Goal: Information Seeking & Learning: Learn about a topic

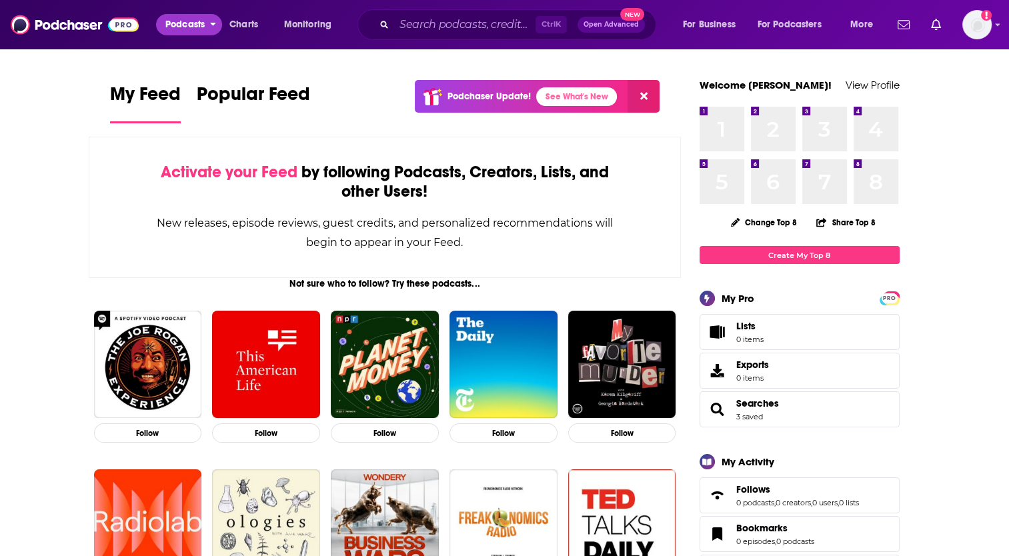
click at [199, 29] on span "Podcasts" at bounding box center [184, 24] width 39 height 19
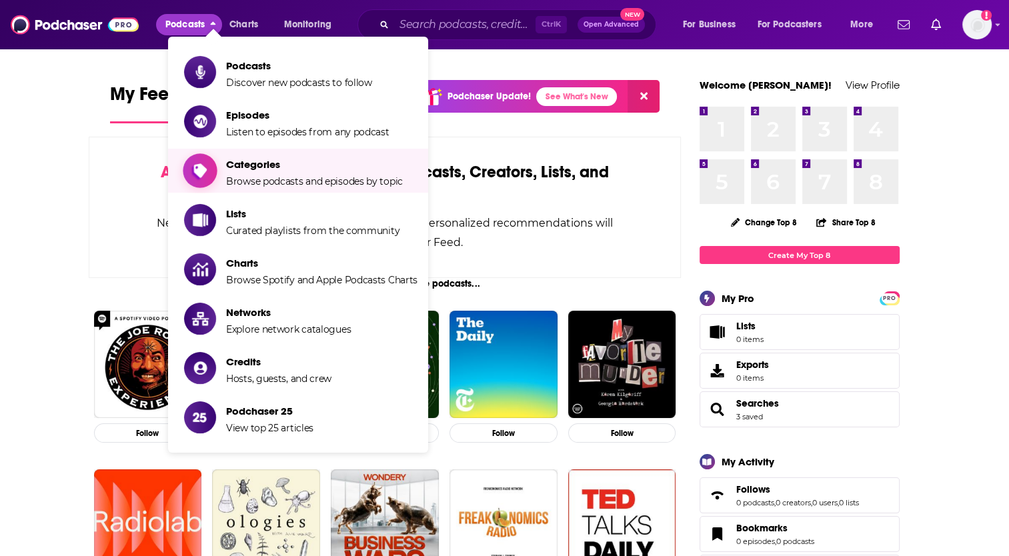
click at [250, 172] on span "Categories Browse podcasts and episodes by topic" at bounding box center [314, 170] width 177 height 33
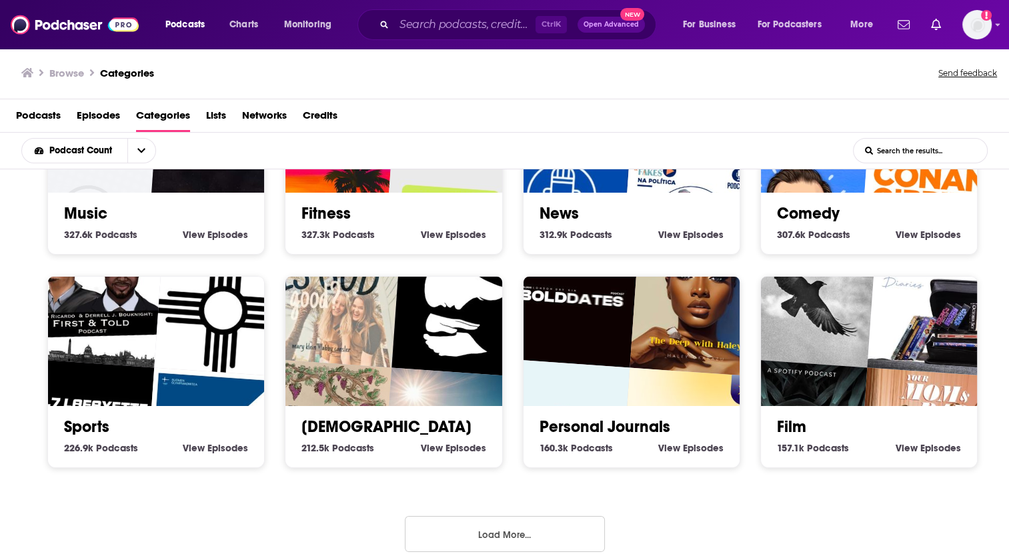
scroll to position [561, 0]
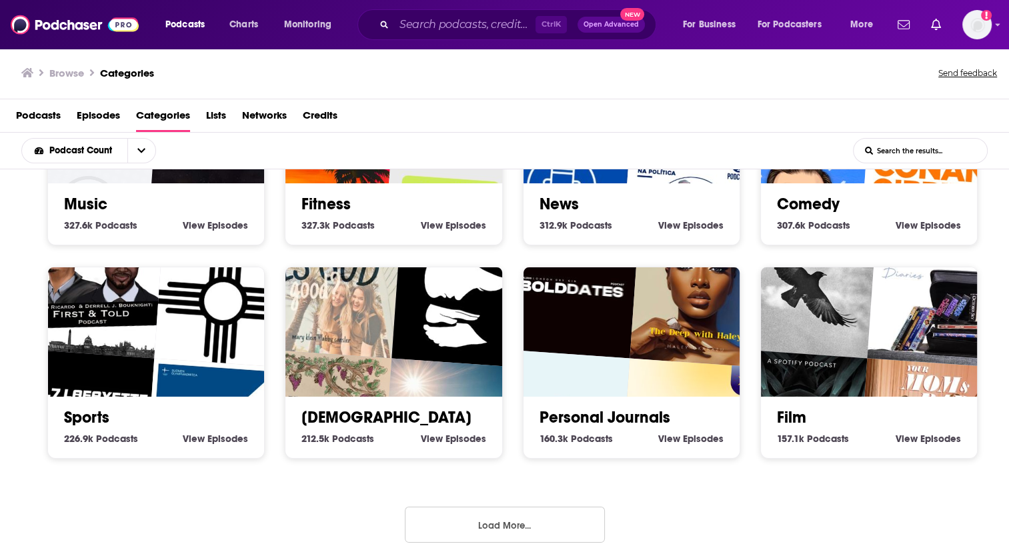
click at [549, 517] on button "Load More..." at bounding box center [505, 525] width 200 height 36
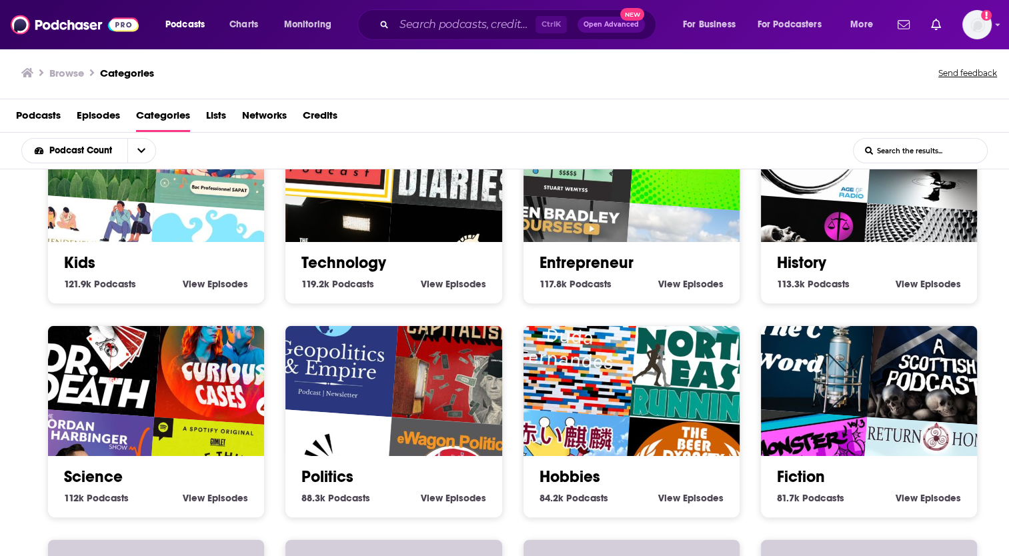
scroll to position [1161, 0]
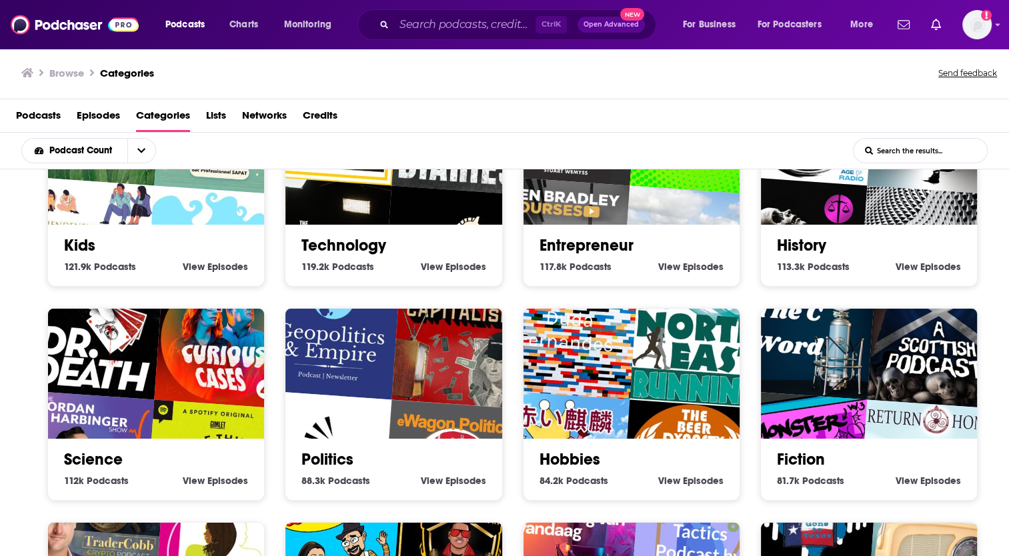
drag, startPoint x: 173, startPoint y: 452, endPoint x: 114, endPoint y: 450, distance: 58.7
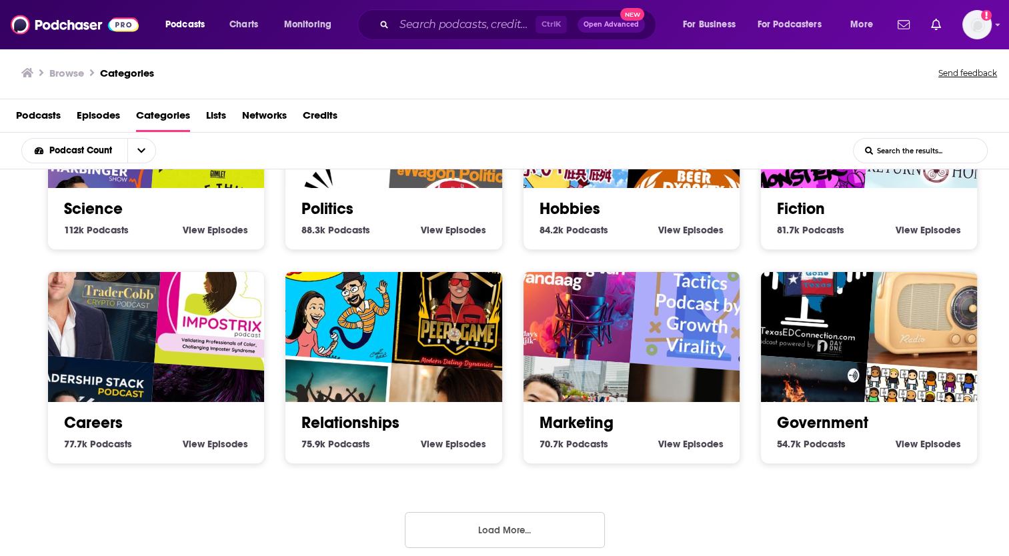
scroll to position [2, 0]
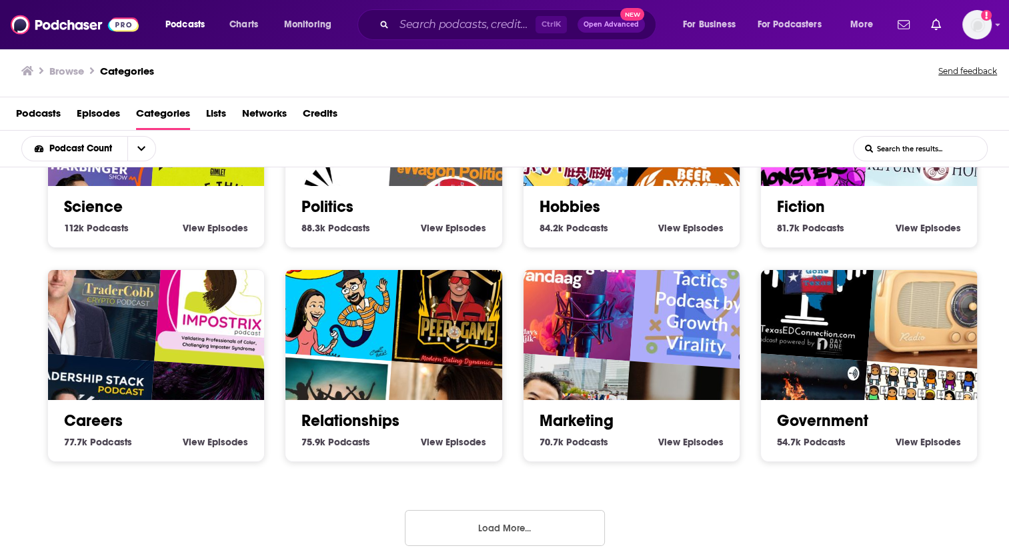
click at [514, 515] on button "Load More..." at bounding box center [505, 528] width 200 height 36
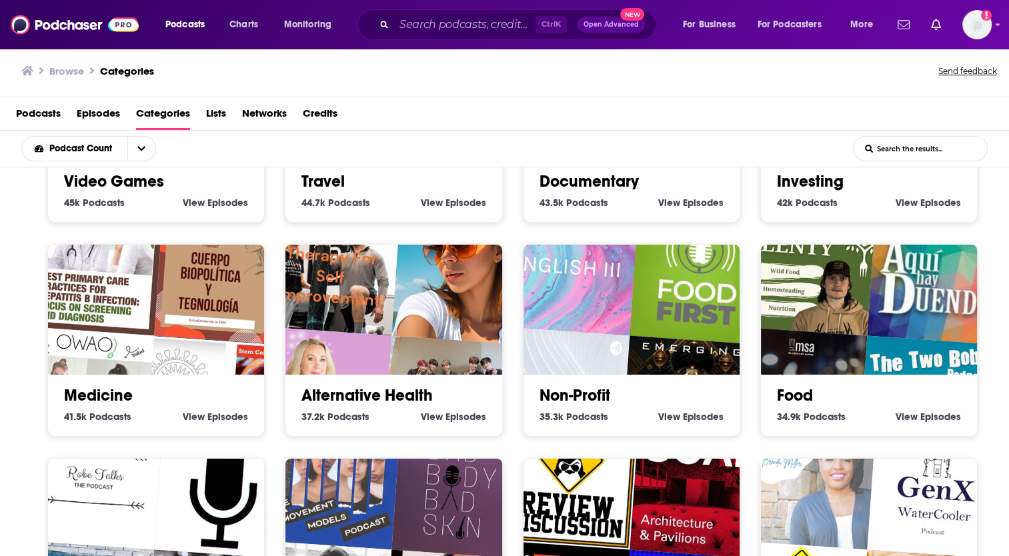
scroll to position [2211, 0]
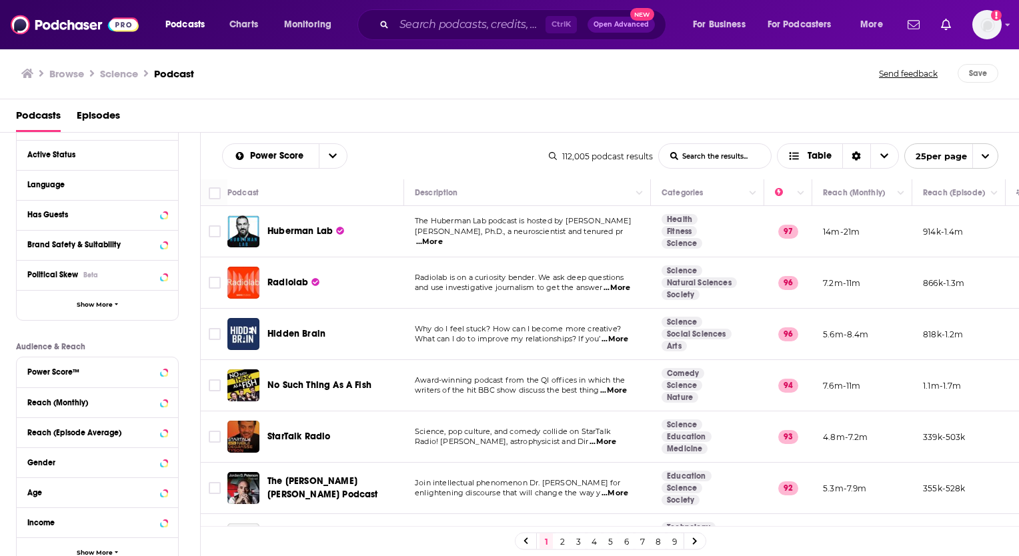
scroll to position [117, 0]
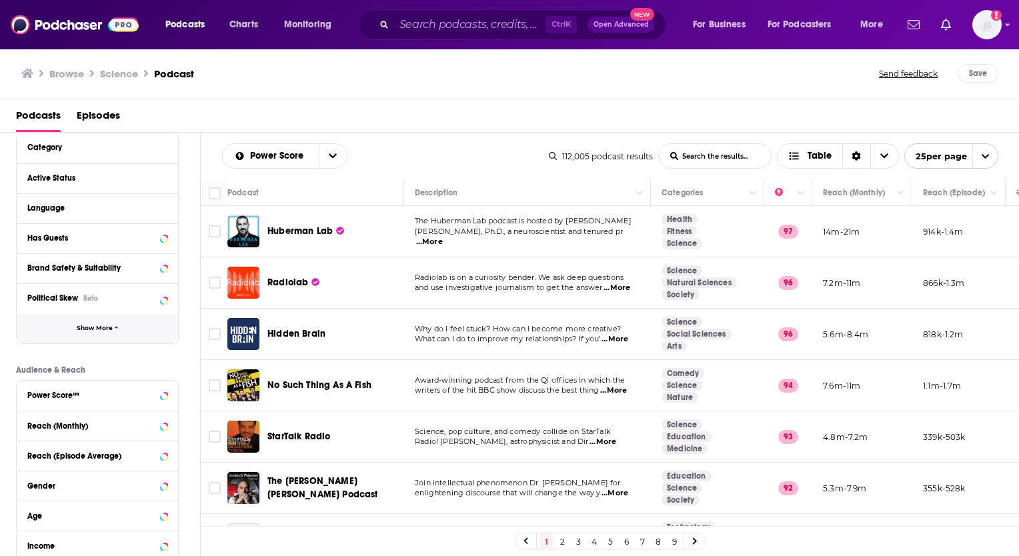
click at [101, 325] on span "Show More" at bounding box center [95, 328] width 36 height 7
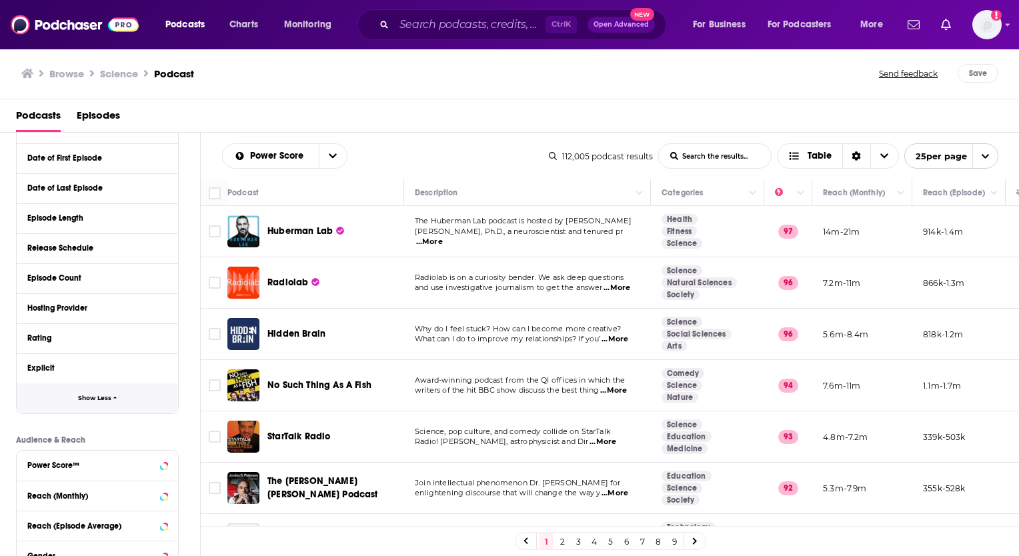
scroll to position [0, 0]
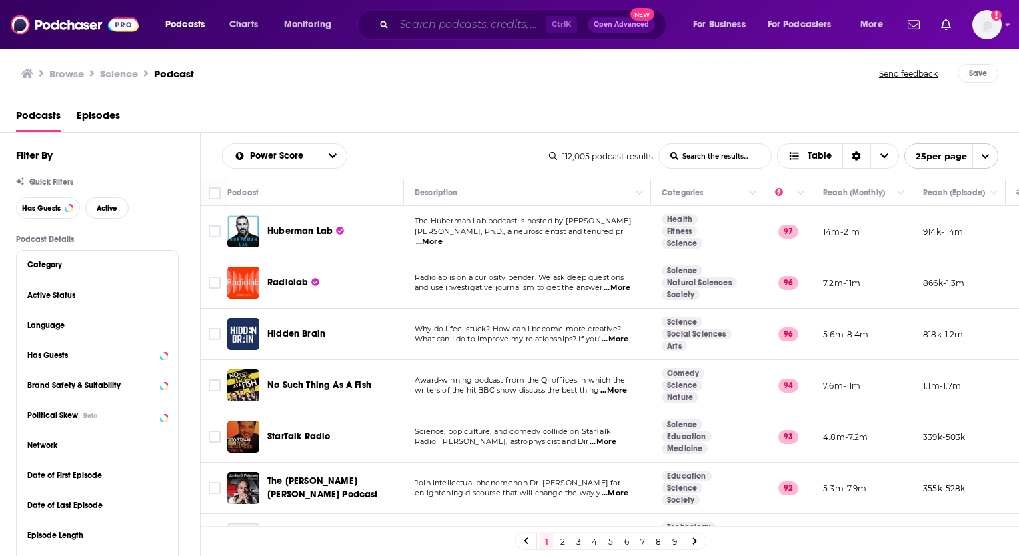
click at [493, 26] on input "Search podcasts, credits, & more..." at bounding box center [469, 24] width 151 height 21
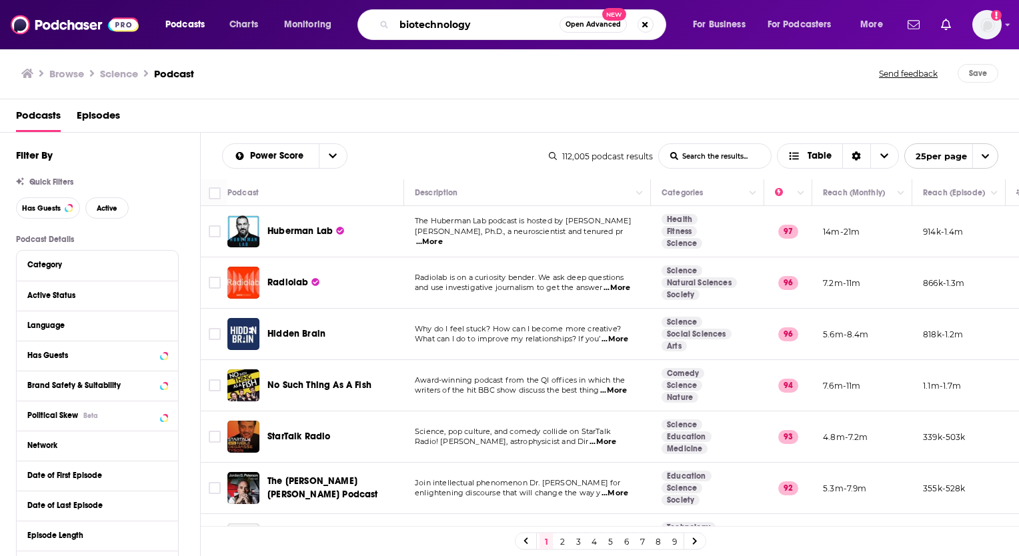
type input "biotechnology"
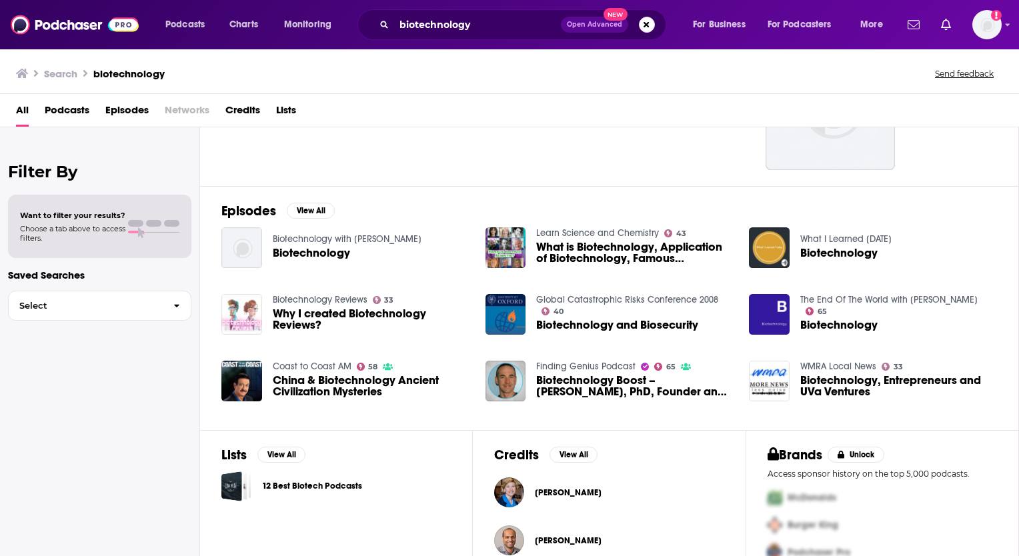
scroll to position [195, 0]
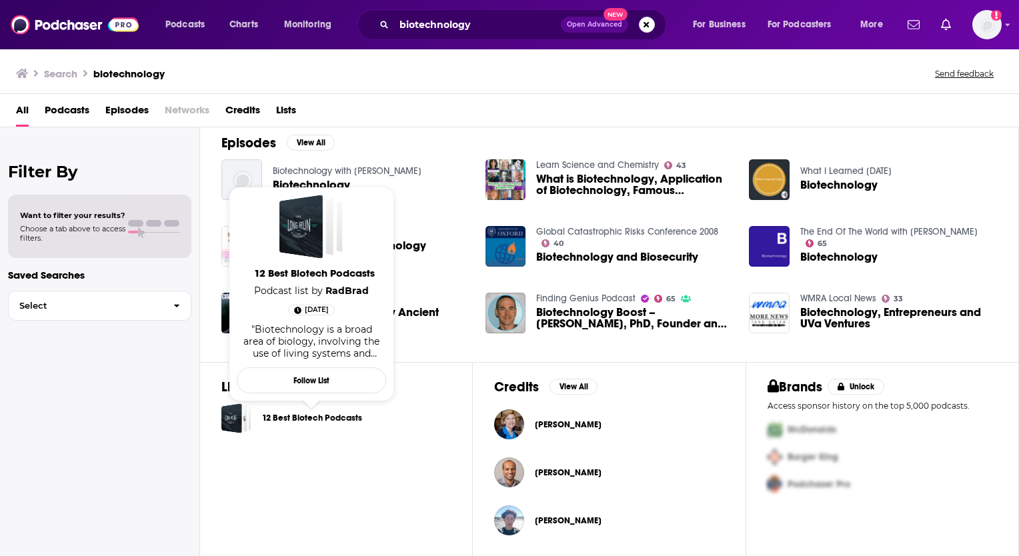
click at [296, 414] on link "12 Best Biotech Podcasts" at bounding box center [312, 418] width 100 height 15
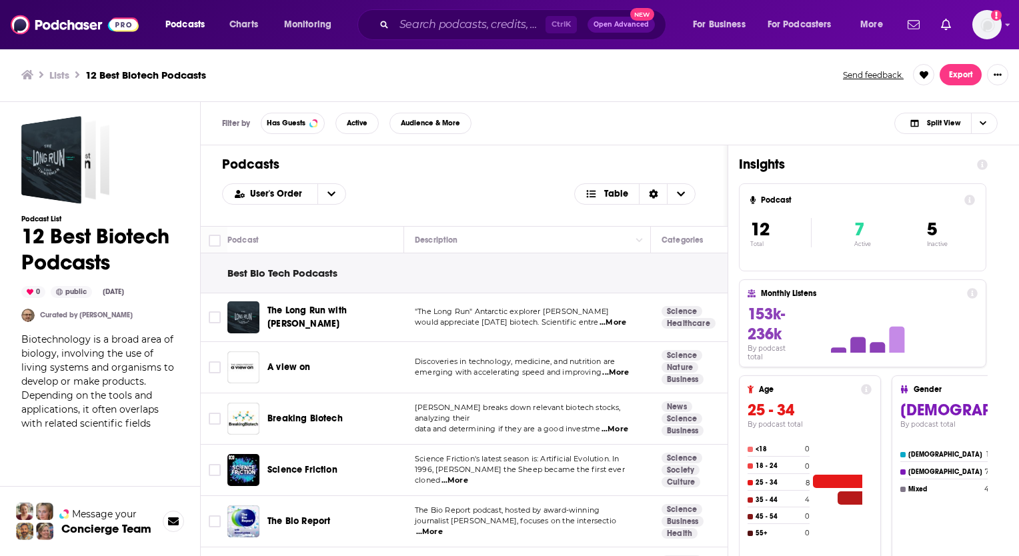
click at [615, 426] on span "...More" at bounding box center [614, 429] width 27 height 11
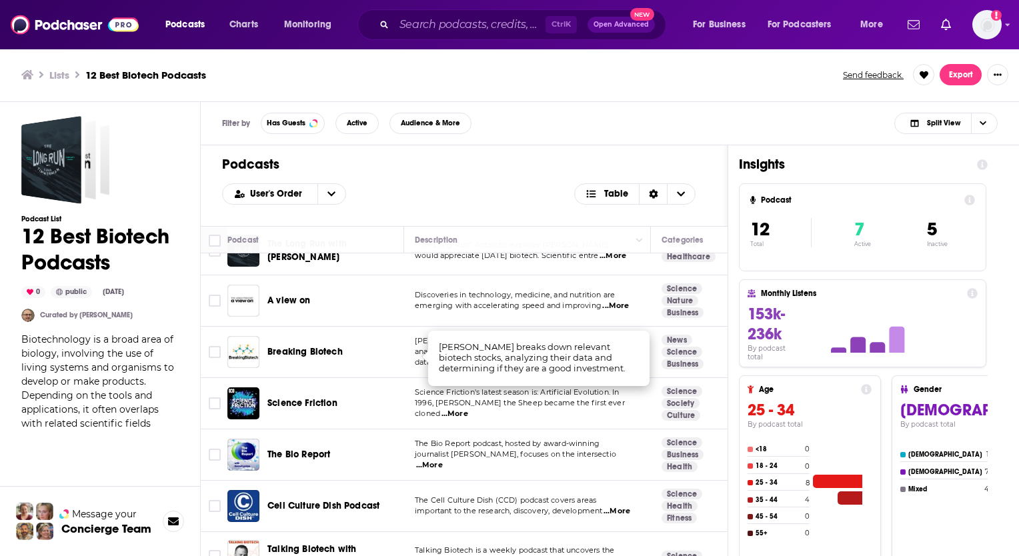
click at [618, 306] on span "...More" at bounding box center [615, 306] width 27 height 11
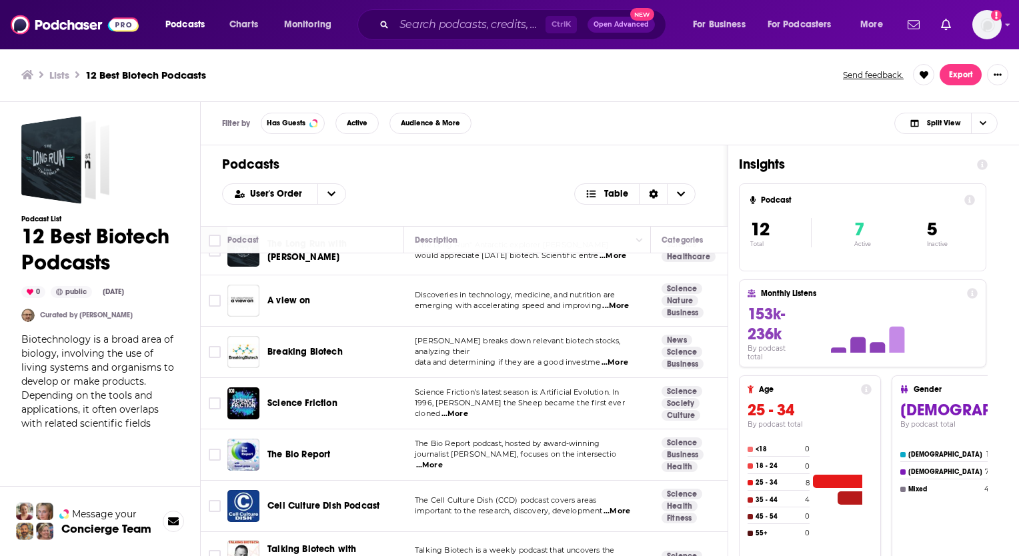
click at [469, 188] on div "User's Order Table" at bounding box center [464, 193] width 484 height 21
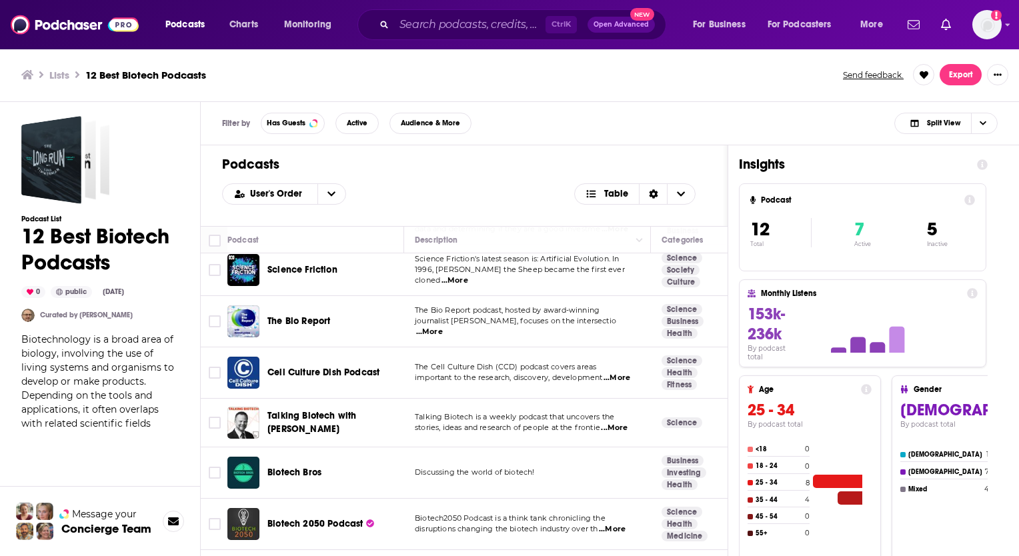
scroll to position [0, 0]
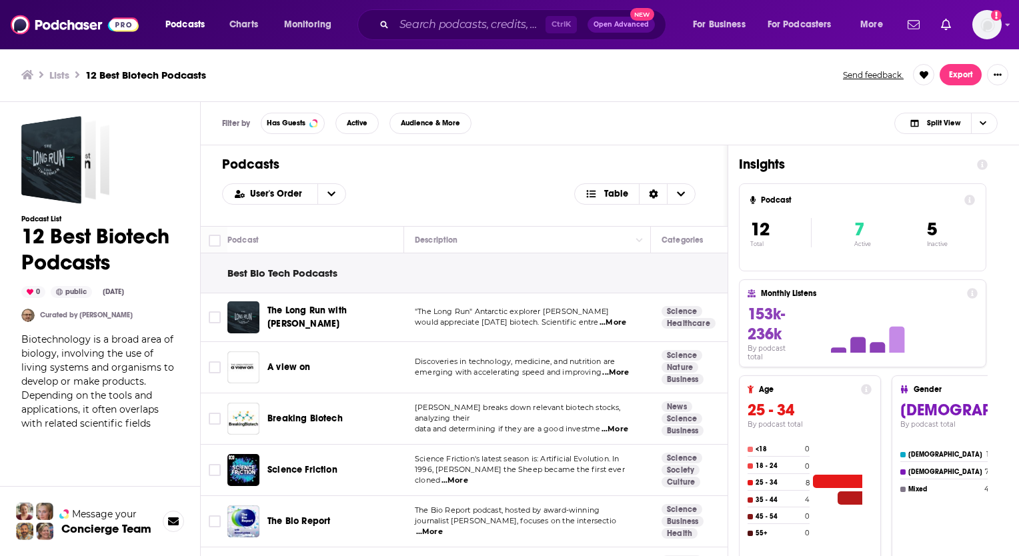
click at [619, 324] on span "...More" at bounding box center [612, 322] width 27 height 11
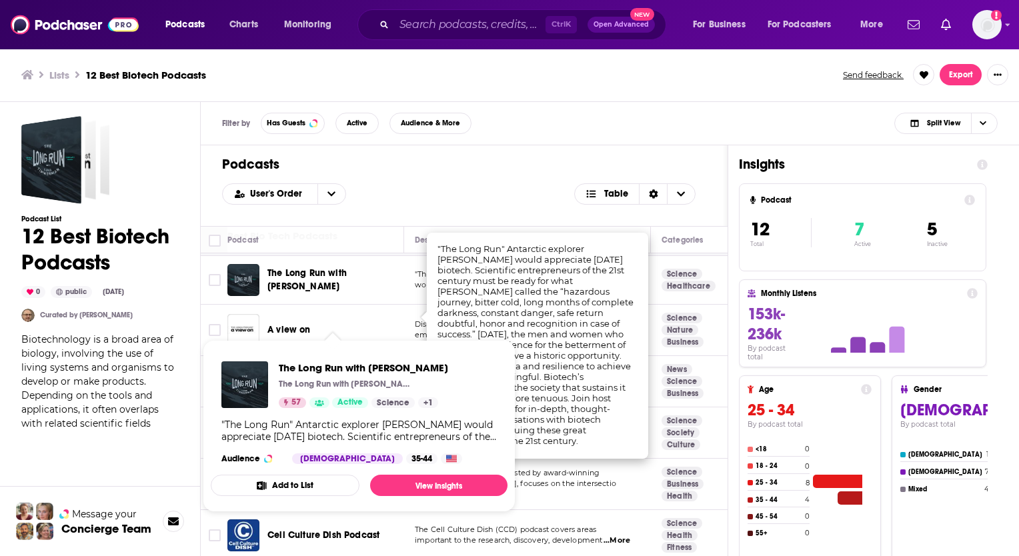
scroll to position [133, 0]
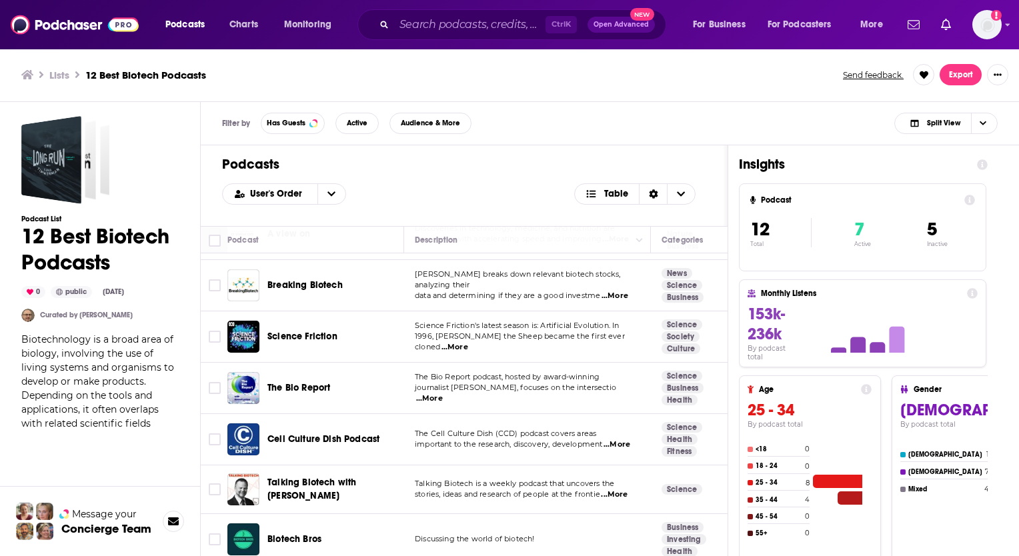
click at [390, 207] on div "Podcasts User's Order Table" at bounding box center [464, 185] width 527 height 81
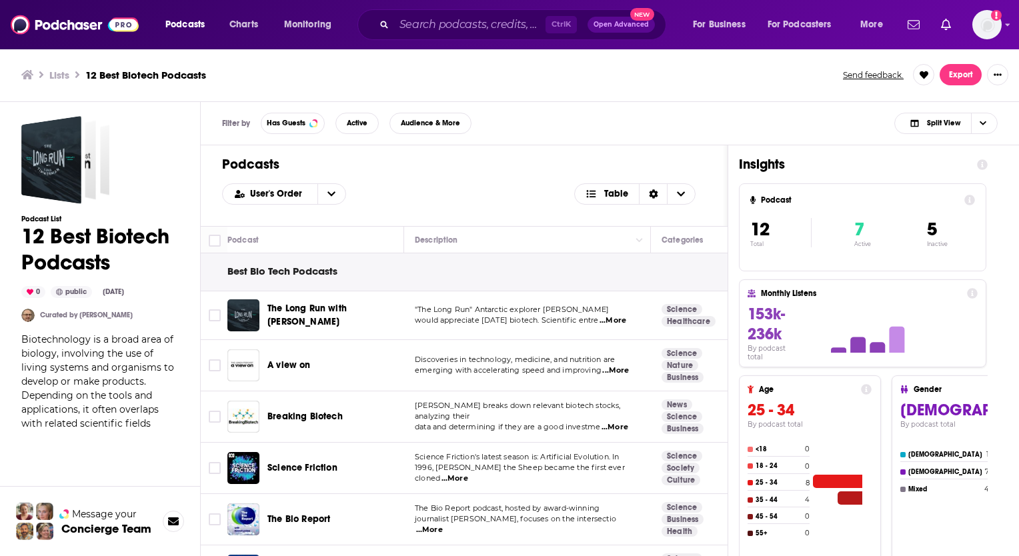
scroll to position [0, 0]
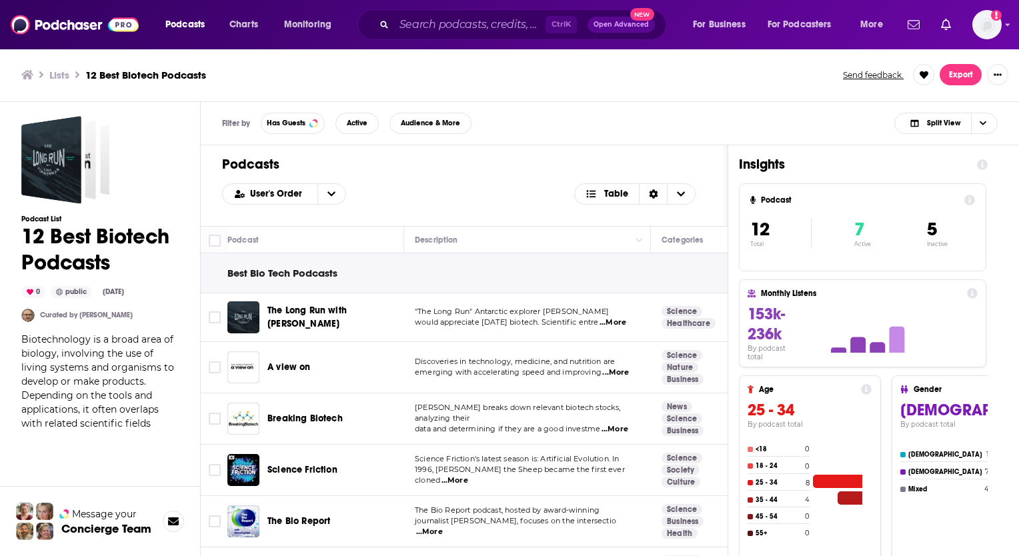
click at [468, 478] on span "...More" at bounding box center [454, 480] width 27 height 11
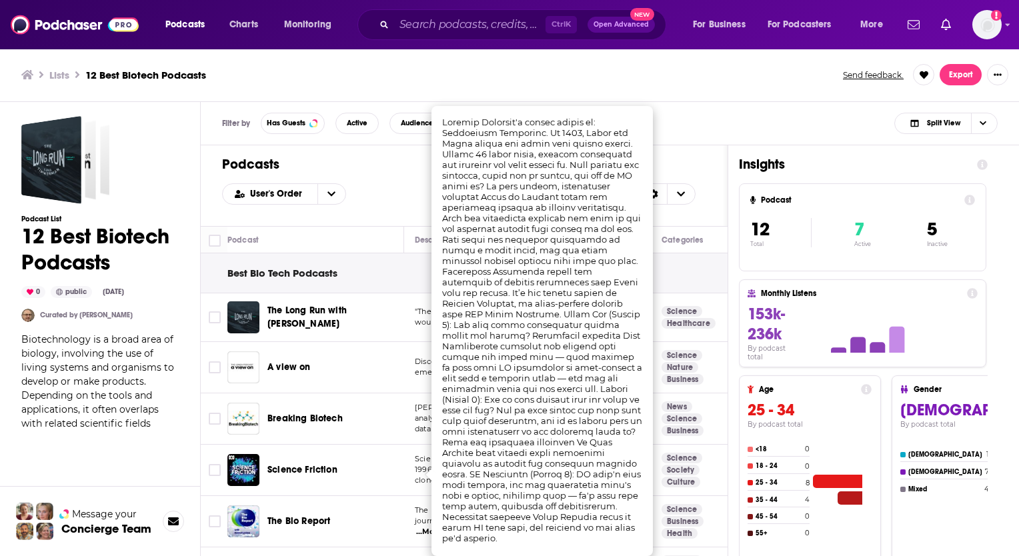
click at [369, 281] on div "Best Bio Tech Podcasts" at bounding box center [817, 273] width 1233 height 40
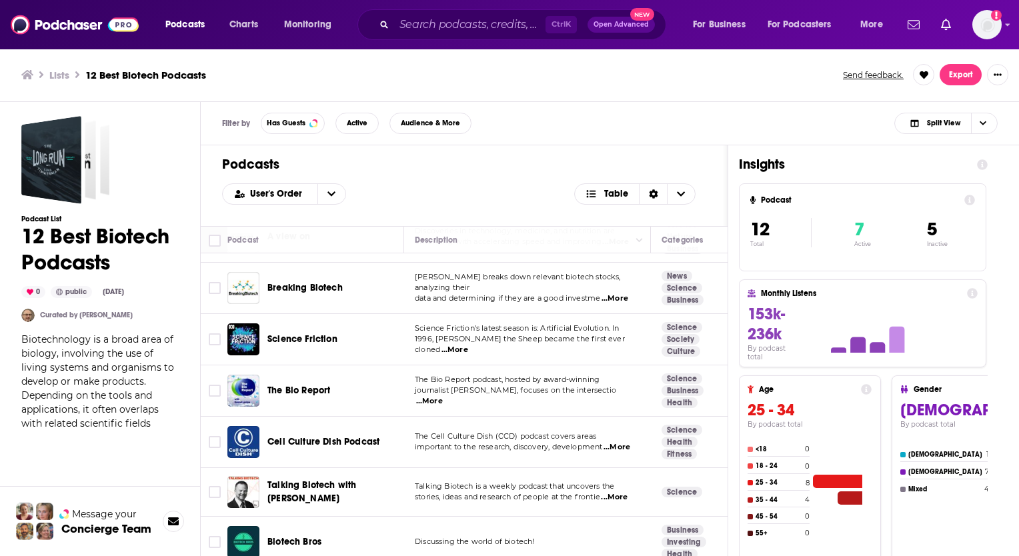
scroll to position [133, 0]
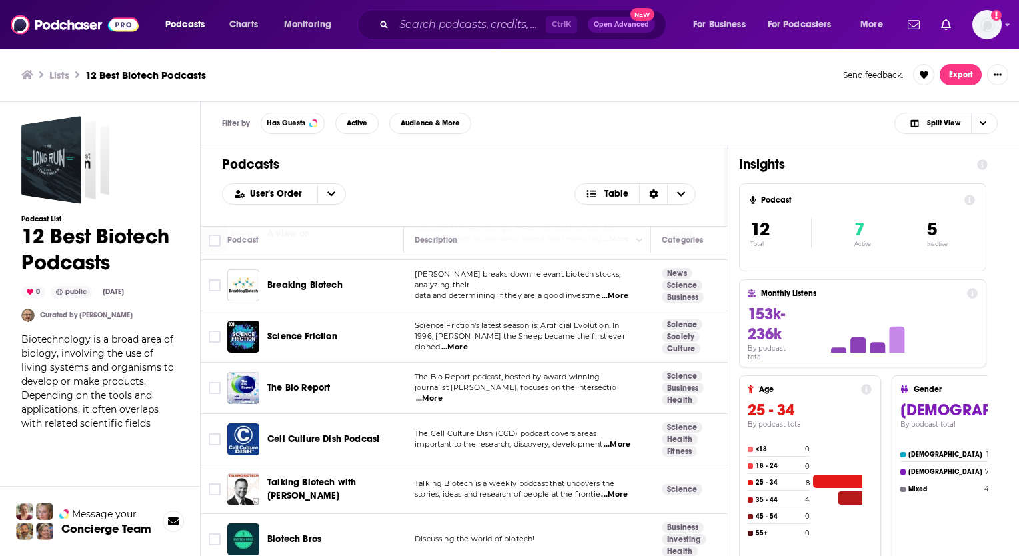
click at [615, 398] on td "The Bio Report podcast, hosted by award-winning journalist Daniel Levine, focus…" at bounding box center [527, 388] width 247 height 51
click at [443, 395] on span "...More" at bounding box center [429, 398] width 27 height 11
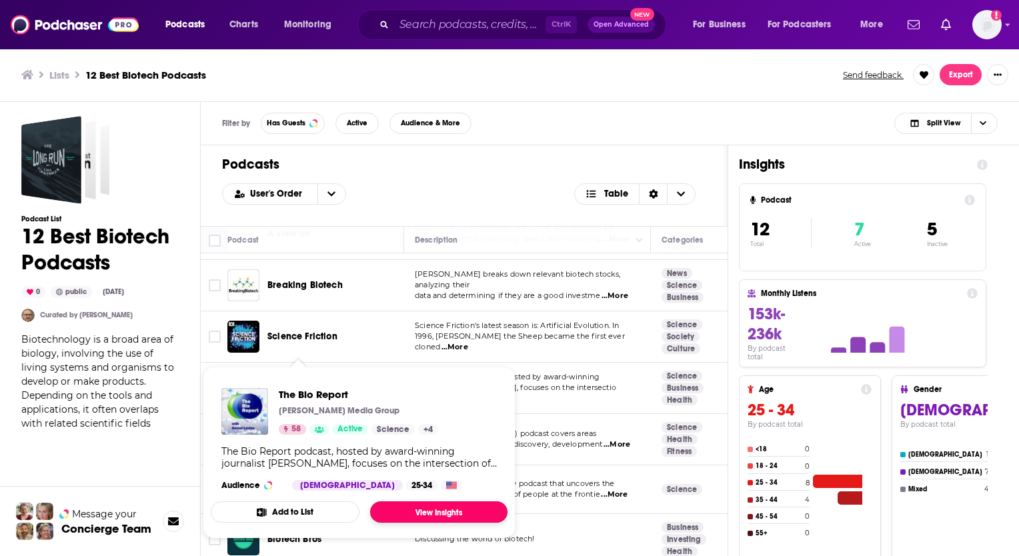
drag, startPoint x: 283, startPoint y: 388, endPoint x: 413, endPoint y: 511, distance: 179.2
click at [413, 511] on link "View Insights" at bounding box center [438, 511] width 137 height 21
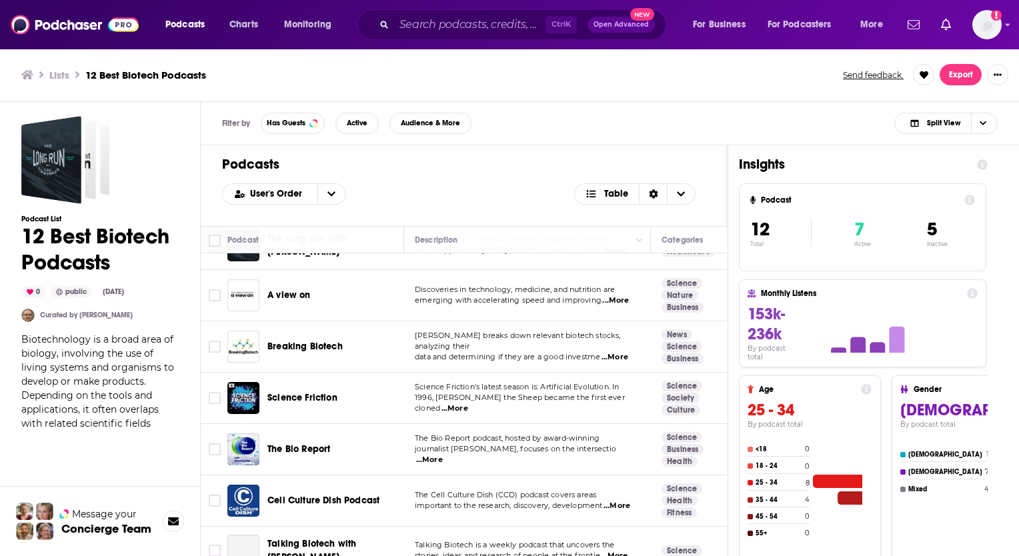
scroll to position [133, 0]
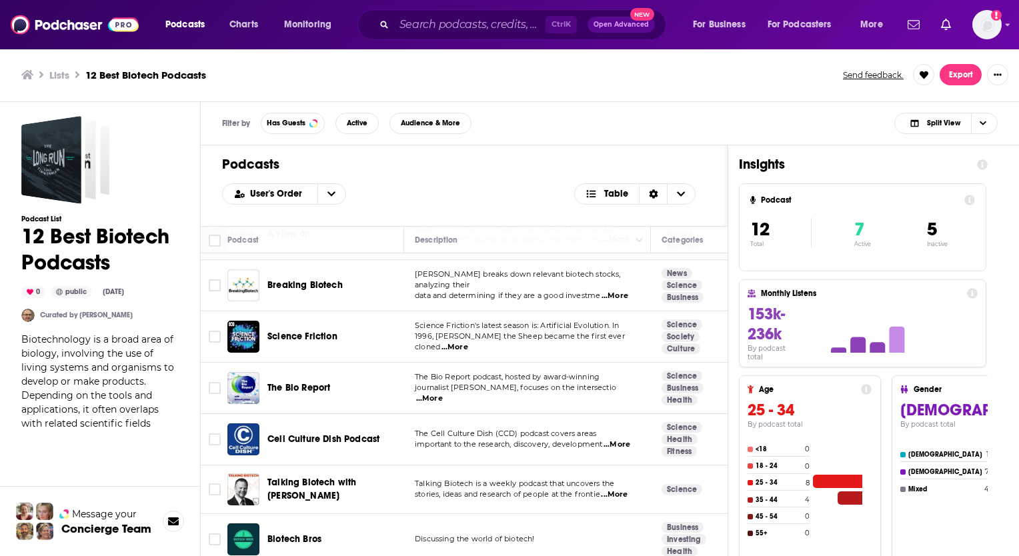
click at [622, 449] on td "The Cell Culture Dish (CCD) podcast covers areas important to the research, dis…" at bounding box center [527, 439] width 247 height 51
click at [622, 447] on span "...More" at bounding box center [616, 444] width 27 height 11
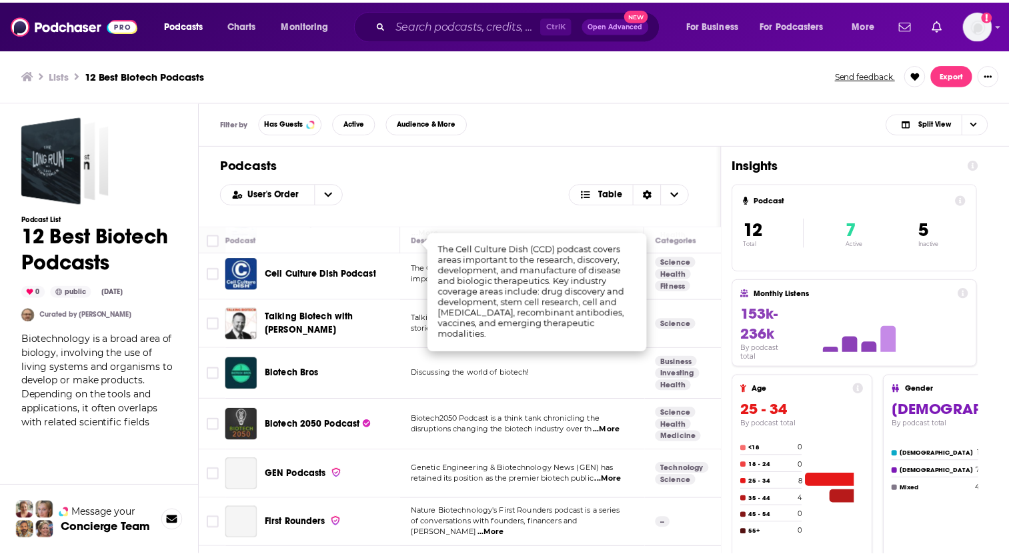
scroll to position [333, 0]
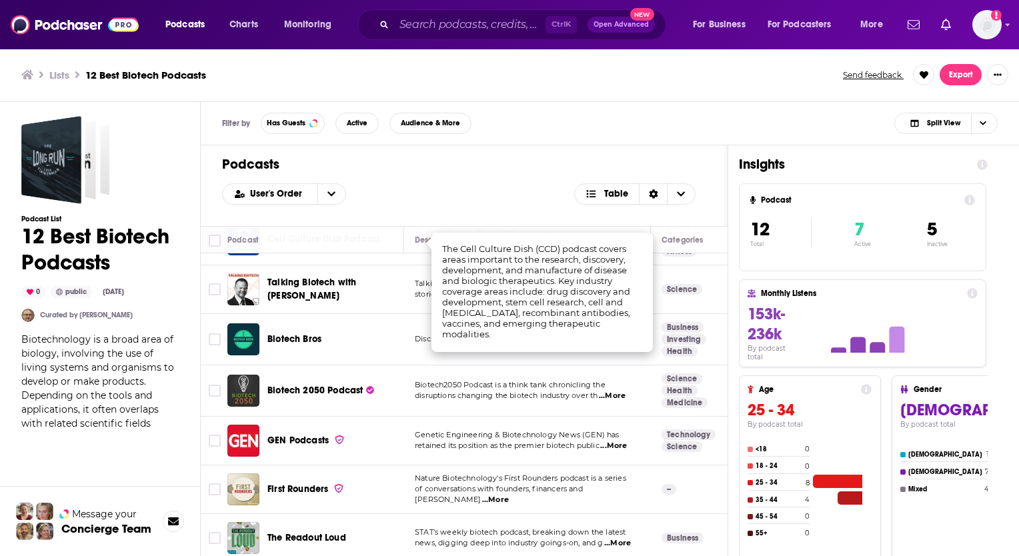
click at [342, 300] on span "Talking Biotech with Dr. Kevin Folta" at bounding box center [333, 289] width 132 height 27
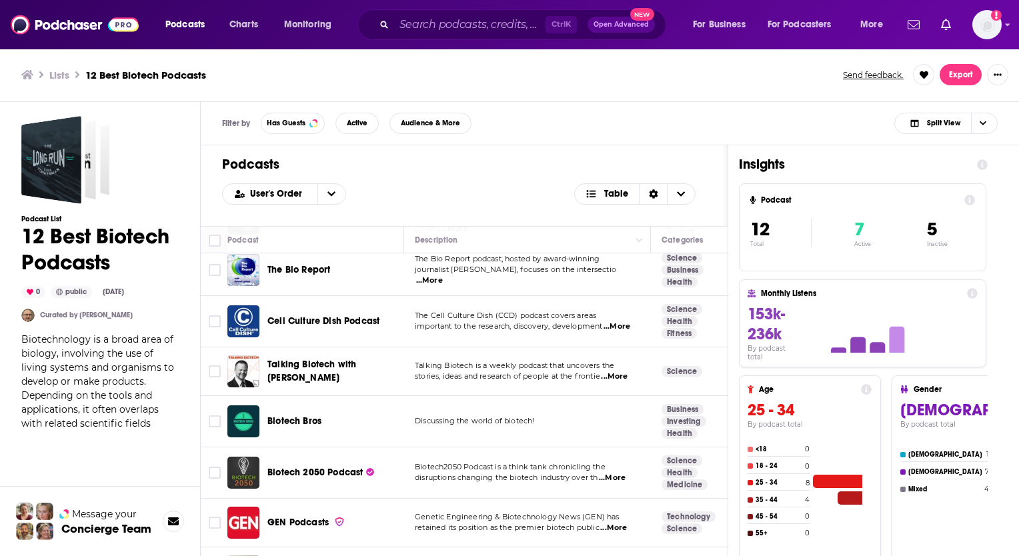
scroll to position [267, 0]
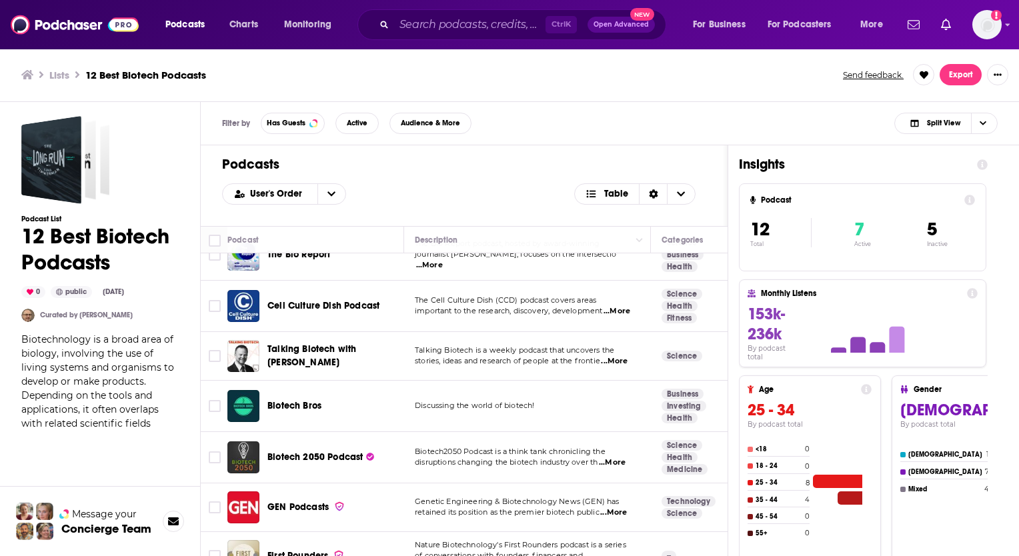
click at [624, 463] on span "...More" at bounding box center [612, 462] width 27 height 11
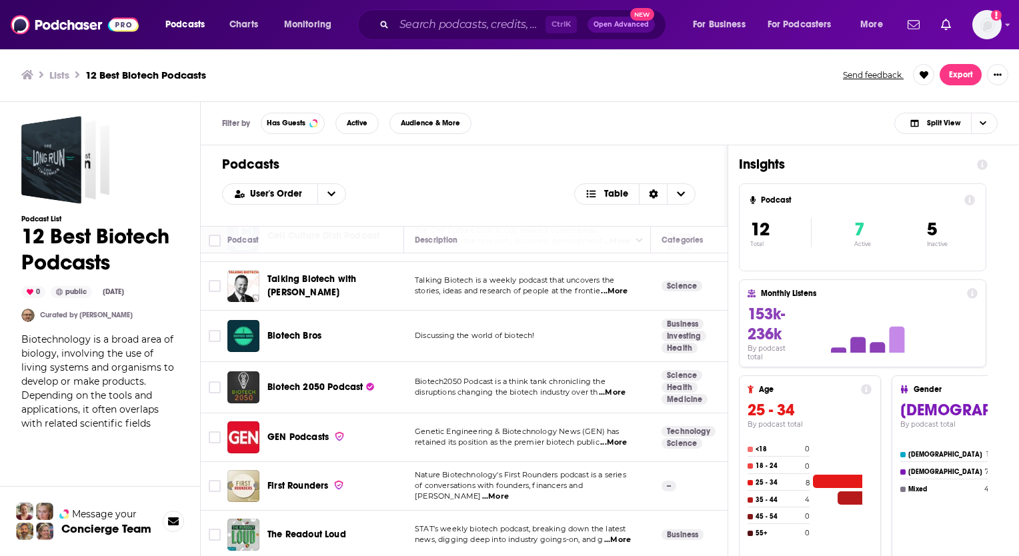
scroll to position [345, 0]
click at [619, 437] on span "...More" at bounding box center [613, 442] width 27 height 11
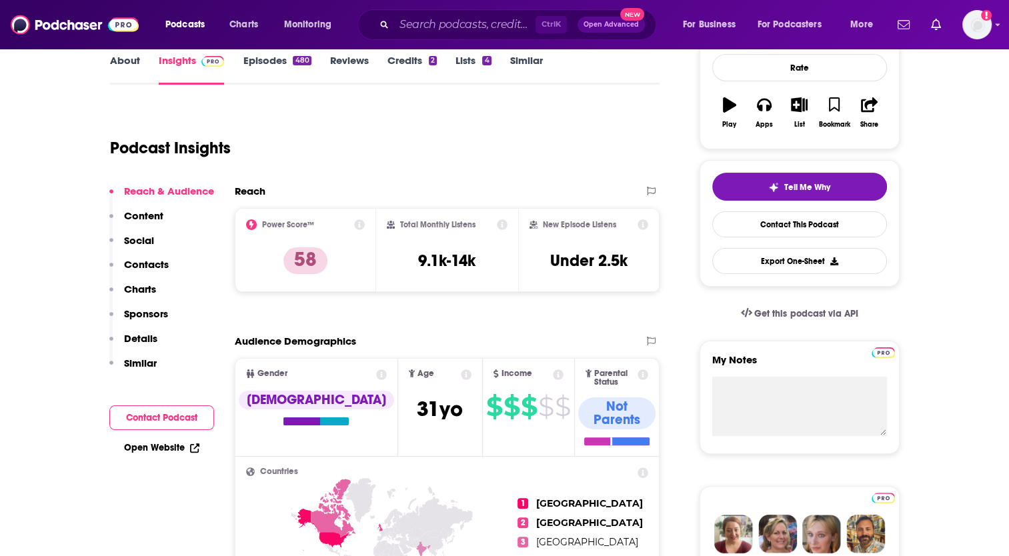
click at [144, 217] on p "Content" at bounding box center [143, 215] width 39 height 13
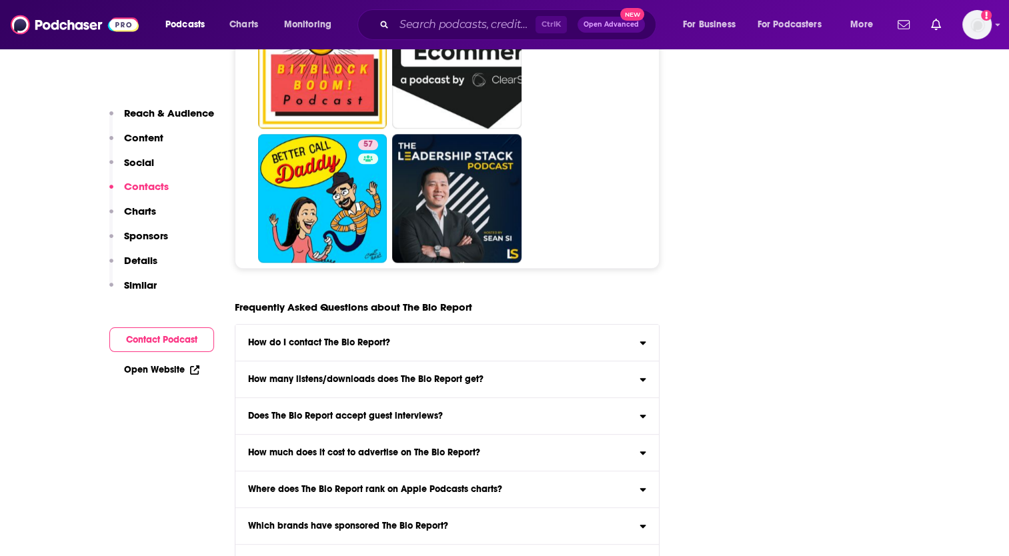
scroll to position [6266, 0]
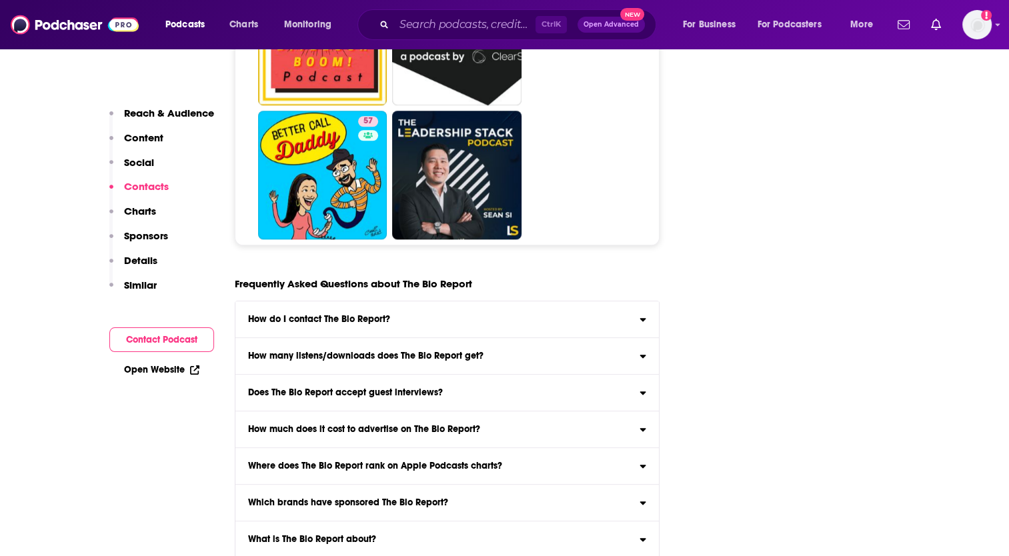
click at [383, 388] on h3 "Does The Bio Report accept guest interviews?" at bounding box center [345, 392] width 195 height 9
click at [0, 0] on input "Does The Bio Report accept guest interviews? Yes" at bounding box center [0, 0] width 0 height 0
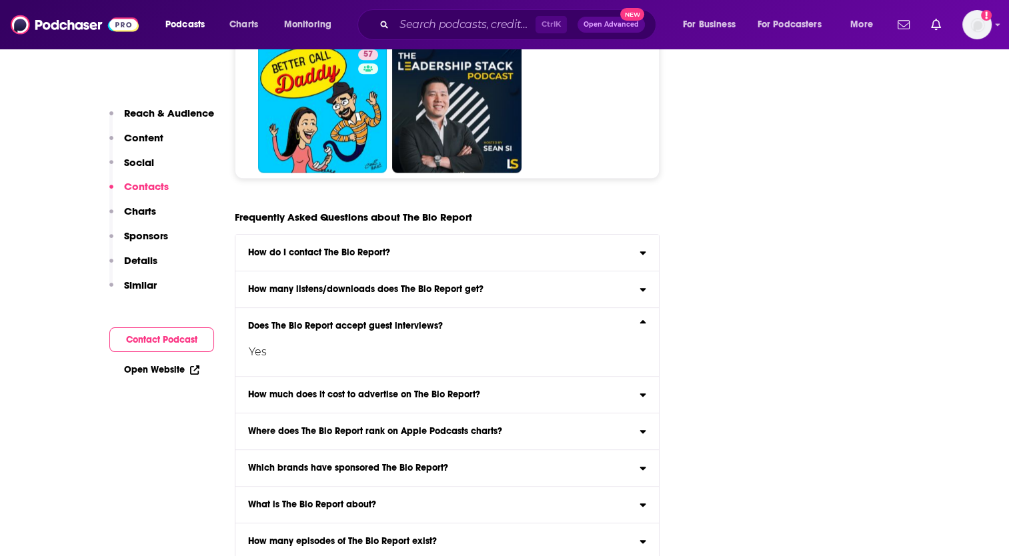
scroll to position [6399, 0]
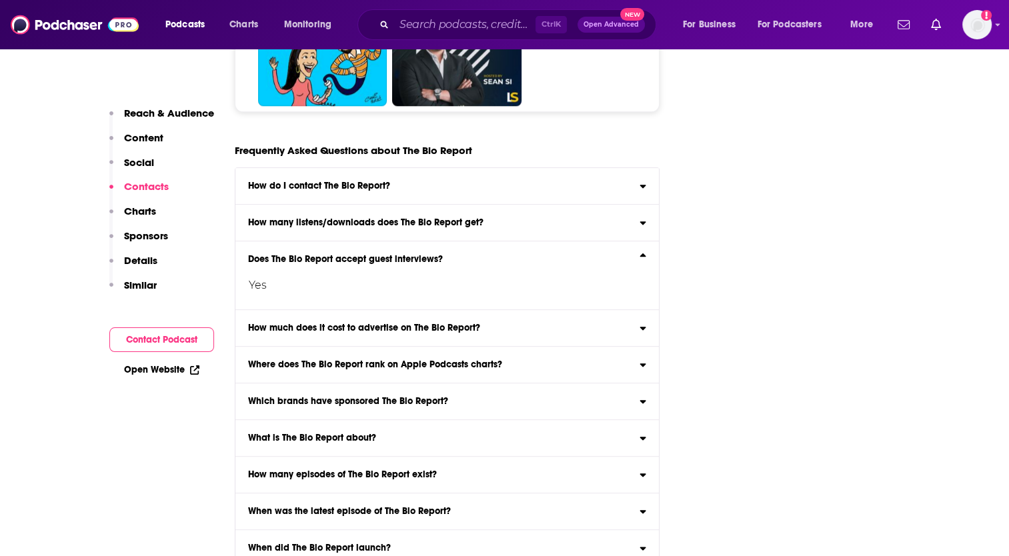
click at [354, 420] on label "What is The Bio Report about? Here is the podcast description for The Bio Repor…" at bounding box center [447, 438] width 424 height 37
click at [0, 0] on input "What is The Bio Report about? Here is the podcast description for The Bio Repor…" at bounding box center [0, 0] width 0 height 0
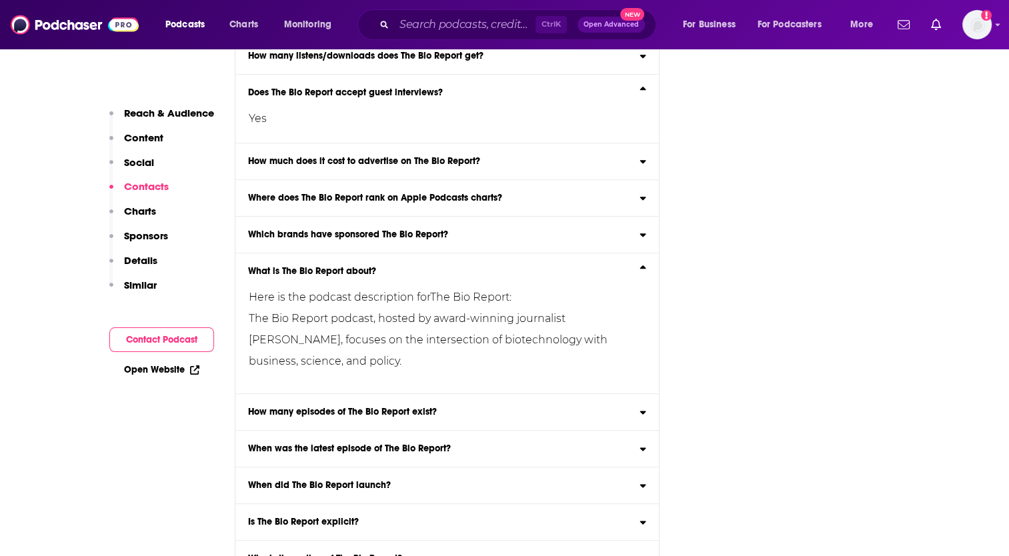
scroll to position [6596, 0]
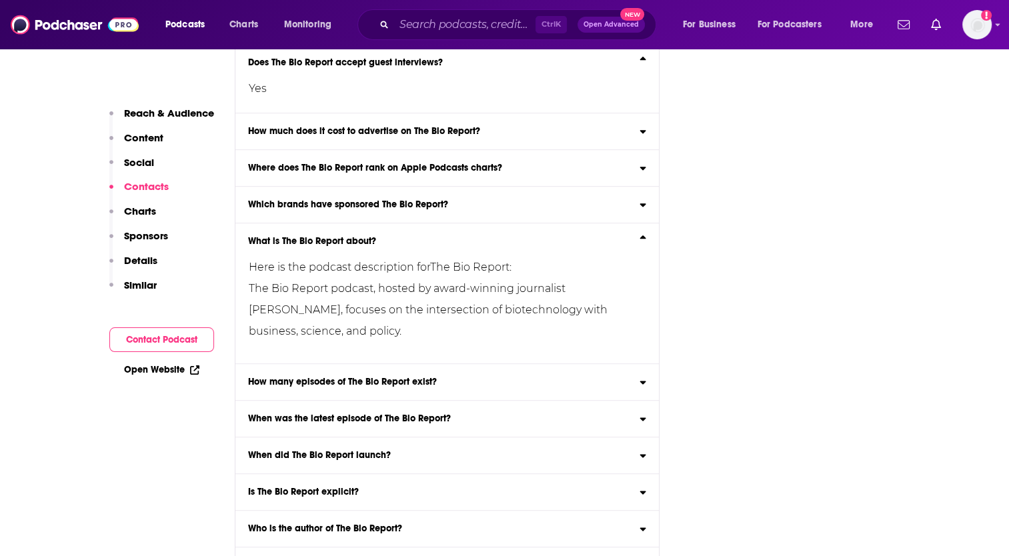
click at [323, 487] on h3 "Is The Bio Report explicit?" at bounding box center [303, 491] width 111 height 9
click at [0, 0] on input "Is The Bio Report explicit? The content of The Bio Report is not explicit ." at bounding box center [0, 0] width 0 height 0
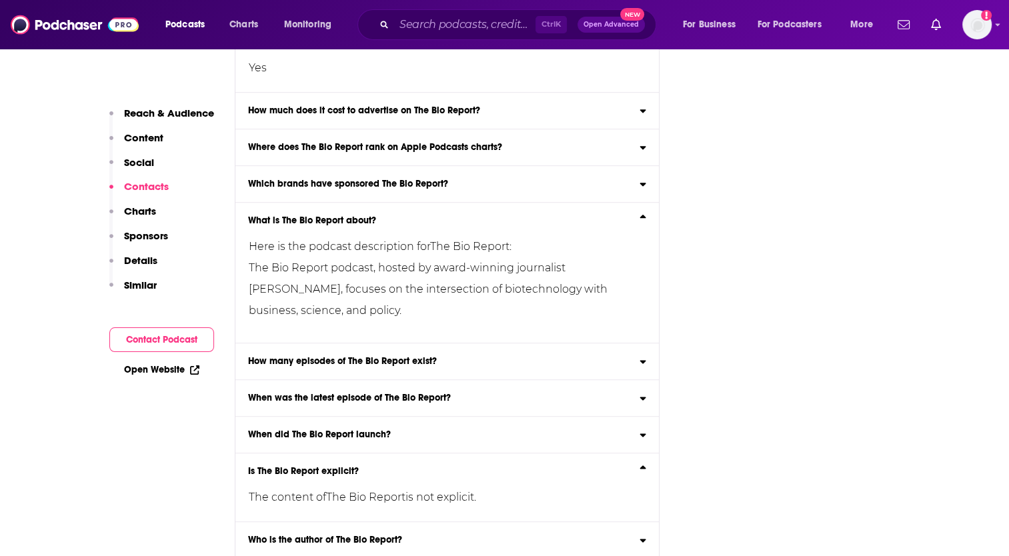
scroll to position [6628, 0]
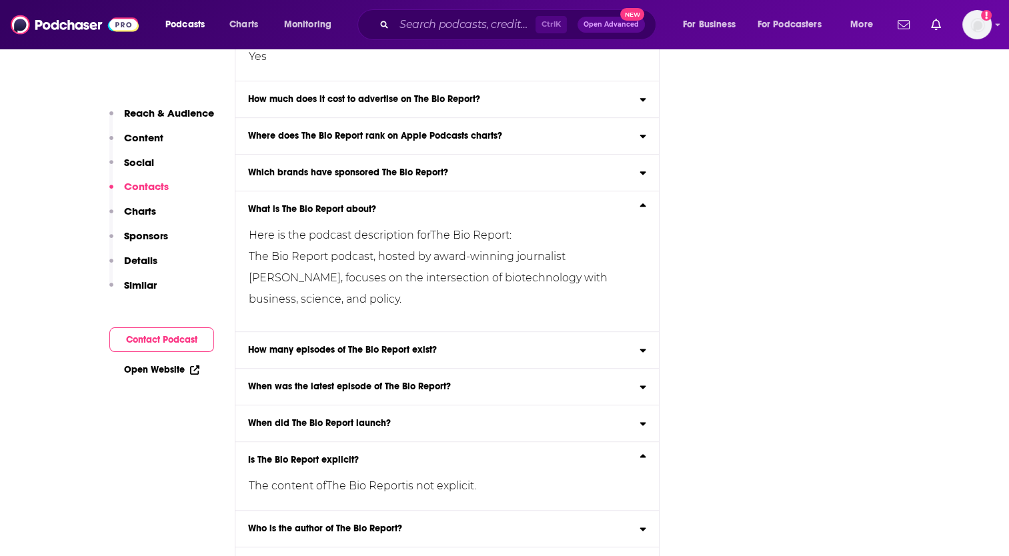
click at [427, 555] on h3 "Which podcast categories does The Bio Report belong to?" at bounding box center [372, 565] width 249 height 9
click at [0, 0] on input "Which podcast categories does The Bio Report belong to? The Bio Report belongs …" at bounding box center [0, 0] width 0 height 0
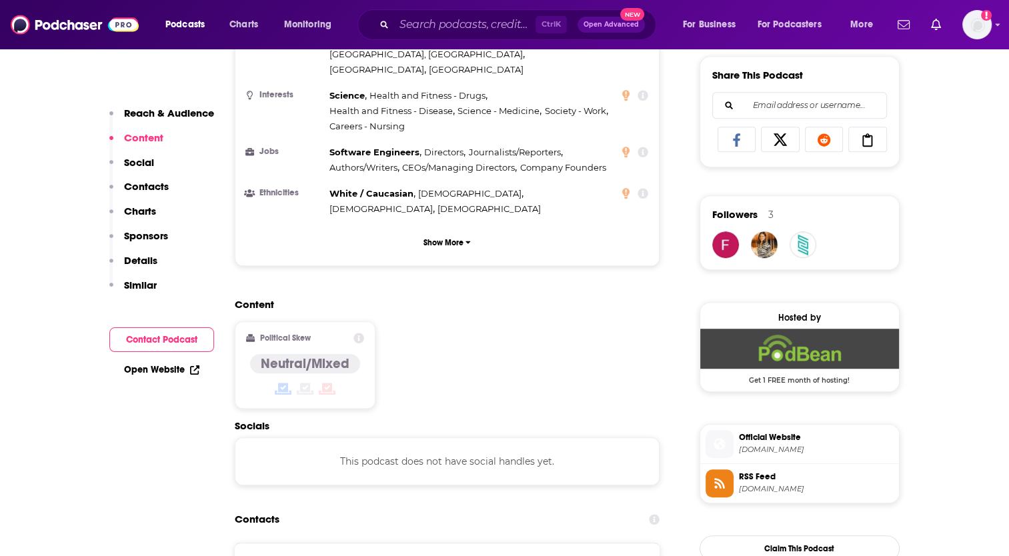
scroll to position [844, 0]
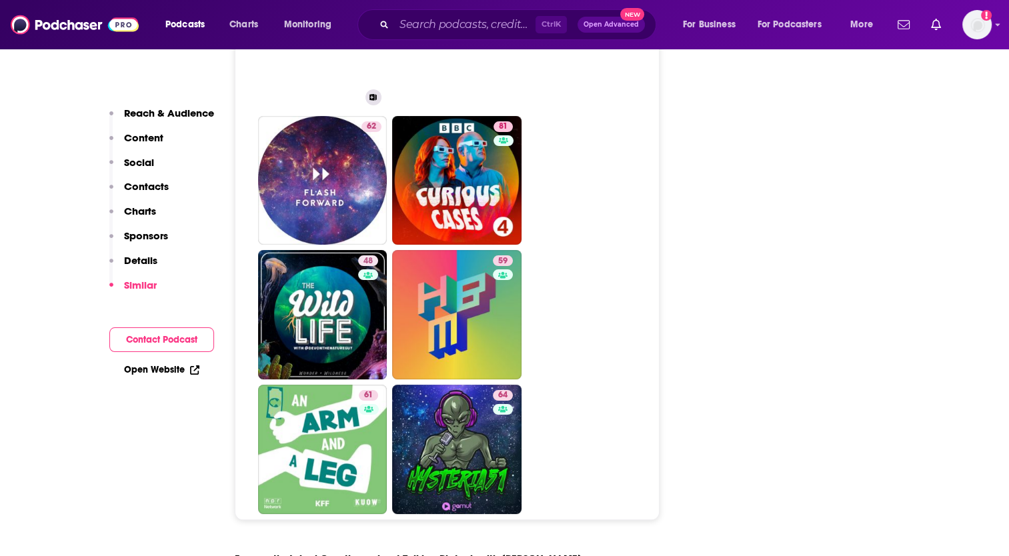
scroll to position [5533, 0]
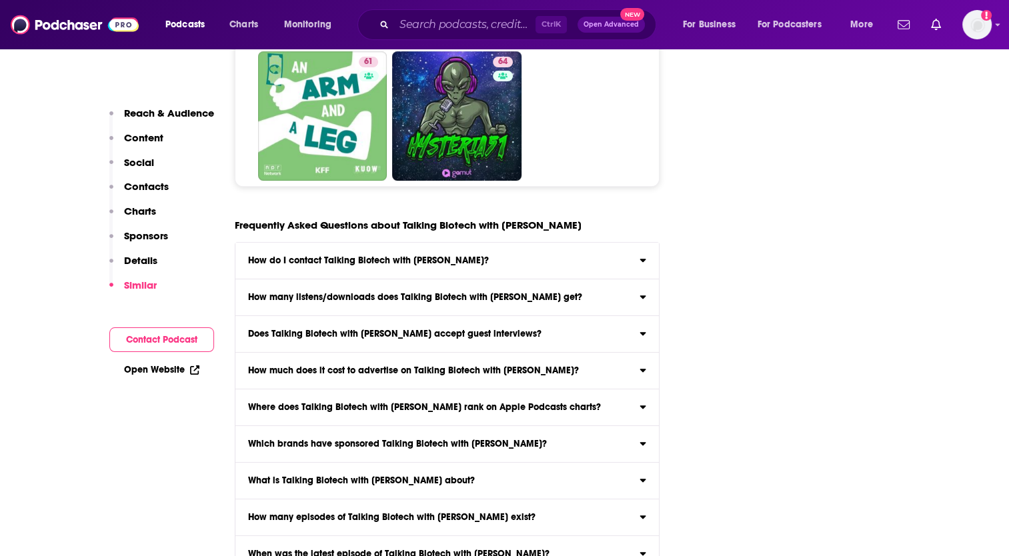
click at [317, 476] on h3 "What is Talking Biotech with [PERSON_NAME] about?" at bounding box center [361, 480] width 227 height 9
click at [0, 0] on input "What is Talking Biotech with Dr. Kevin Folta about? Here is the podcast descrip…" at bounding box center [0, 0] width 0 height 0
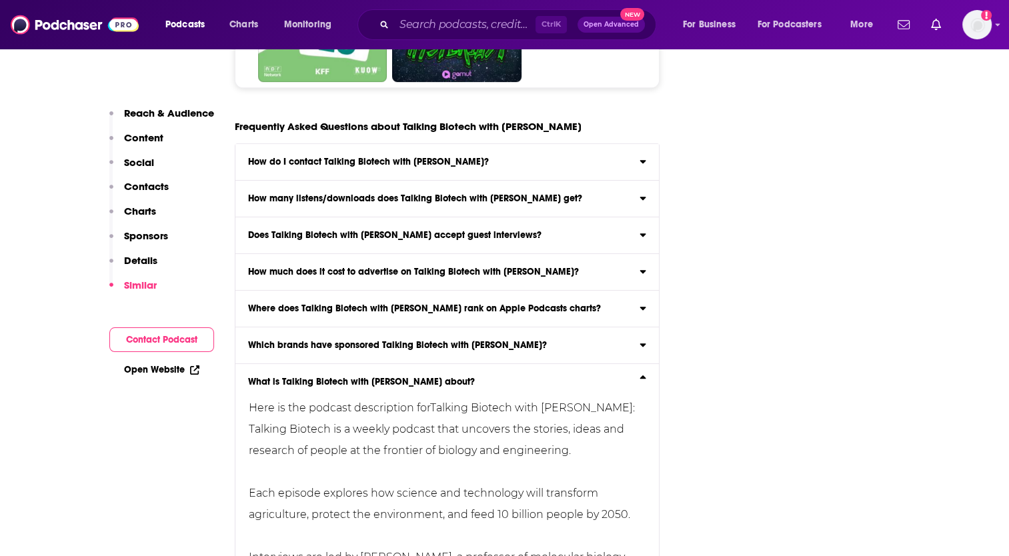
scroll to position [5627, 0]
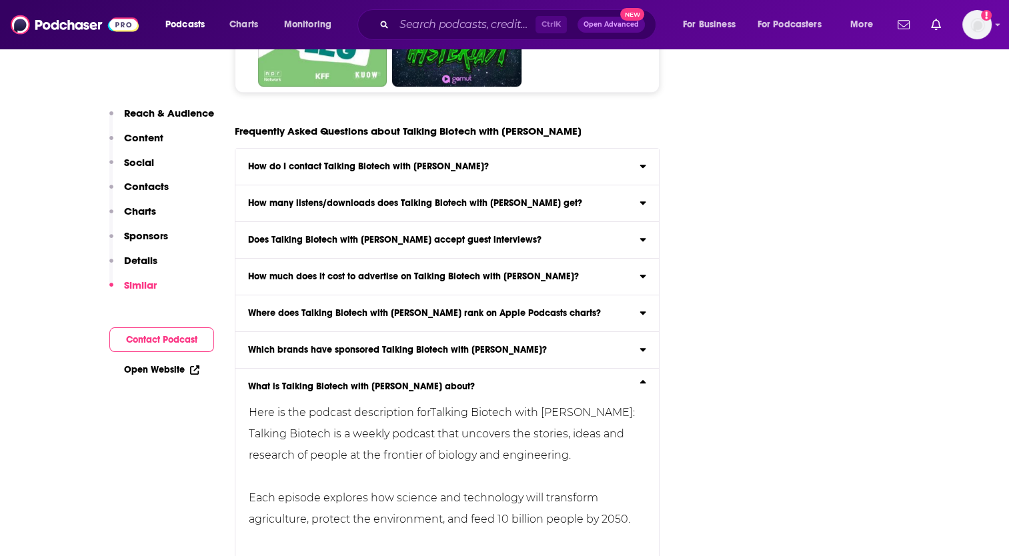
click at [313, 222] on label "Does Talking Biotech with Dr. Kevin Folta accept guest interviews? Yes" at bounding box center [447, 240] width 424 height 37
click at [0, 0] on input "Does Talking Biotech with Dr. Kevin Folta accept guest interviews? Yes" at bounding box center [0, 0] width 0 height 0
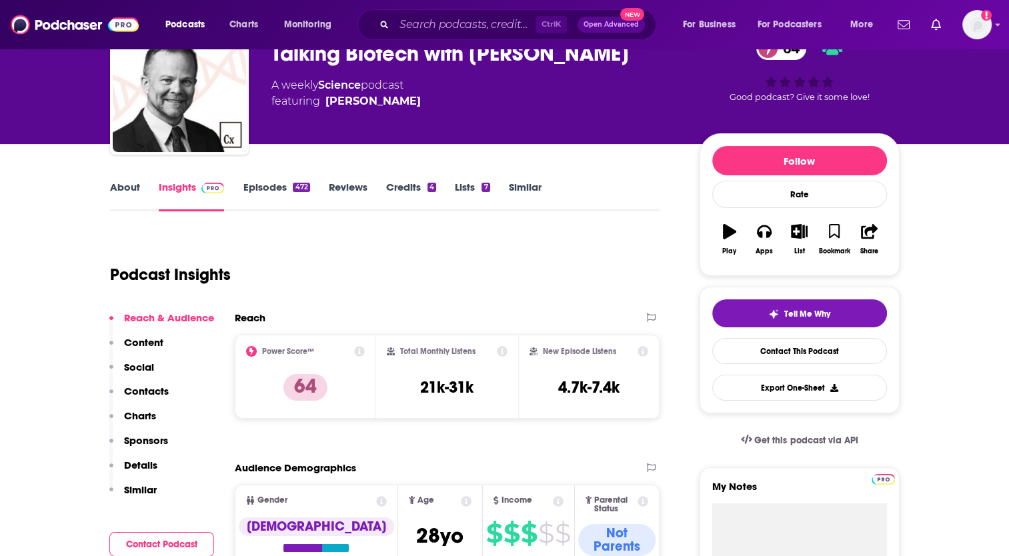
scroll to position [8, 0]
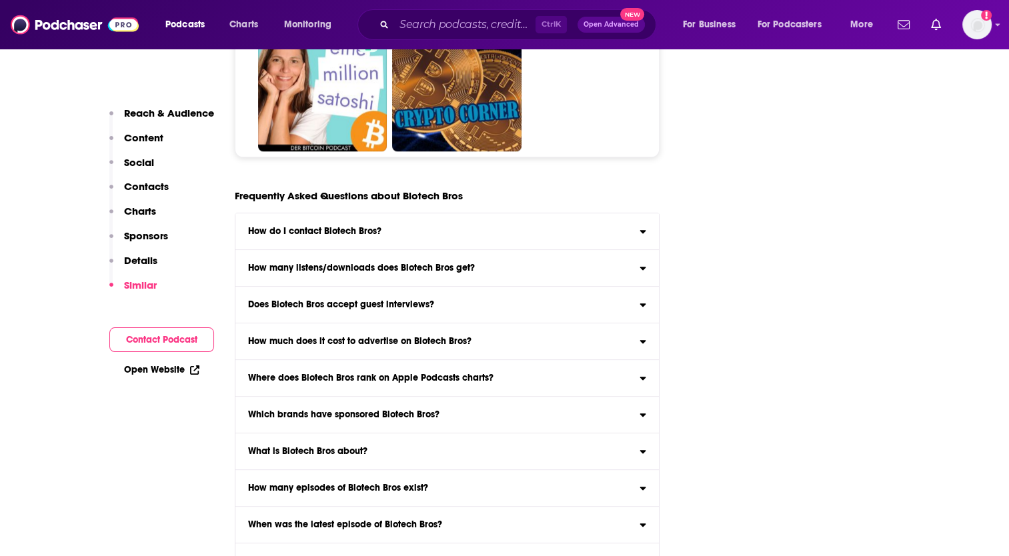
scroll to position [6276, 0]
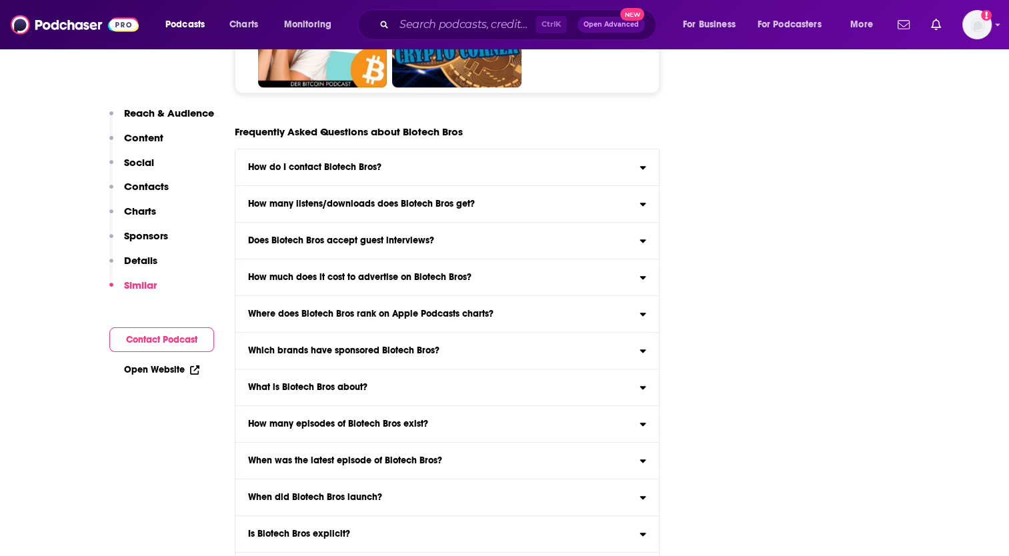
drag, startPoint x: 349, startPoint y: 343, endPoint x: 351, endPoint y: 352, distance: 9.5
click at [349, 383] on h3 "What is Biotech Bros about?" at bounding box center [307, 387] width 119 height 9
click at [0, 0] on input "What is Biotech Bros about? Here is the podcast description for Biotech Bros : …" at bounding box center [0, 0] width 0 height 0
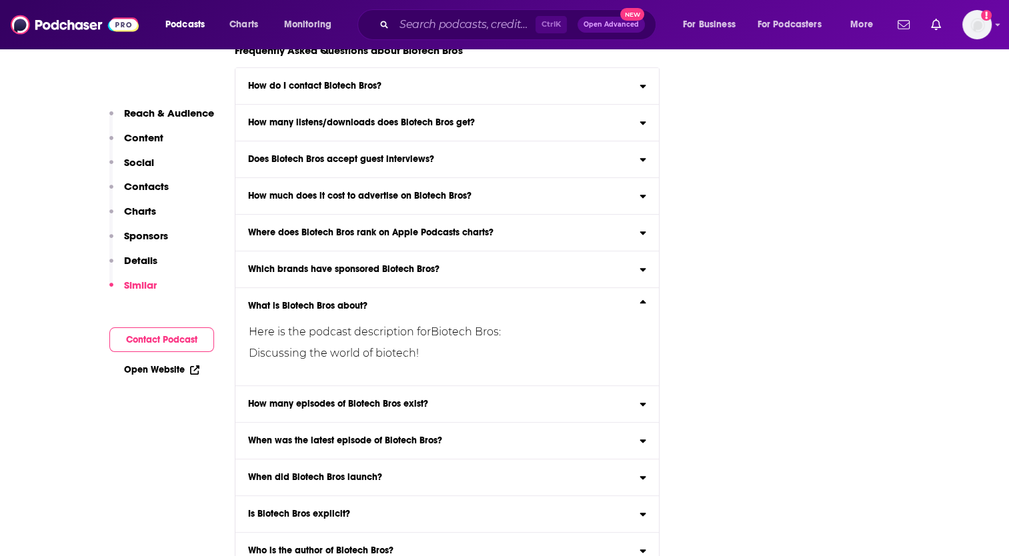
scroll to position [6404, 0]
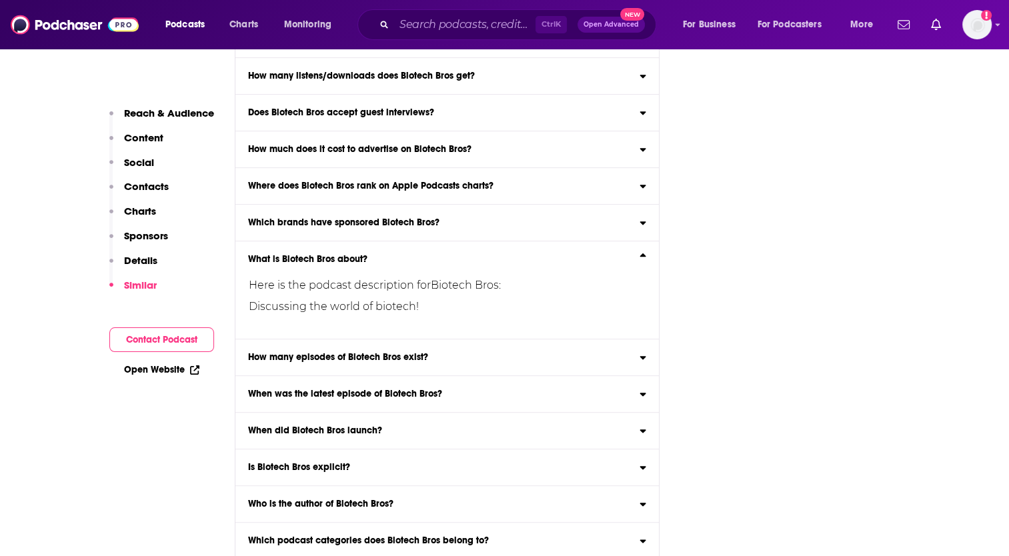
click at [294, 95] on label "Does Biotech Bros accept guest interviews? Unlikely" at bounding box center [447, 113] width 424 height 37
click at [0, 0] on input "Does Biotech Bros accept guest interviews? Unlikely" at bounding box center [0, 0] width 0 height 0
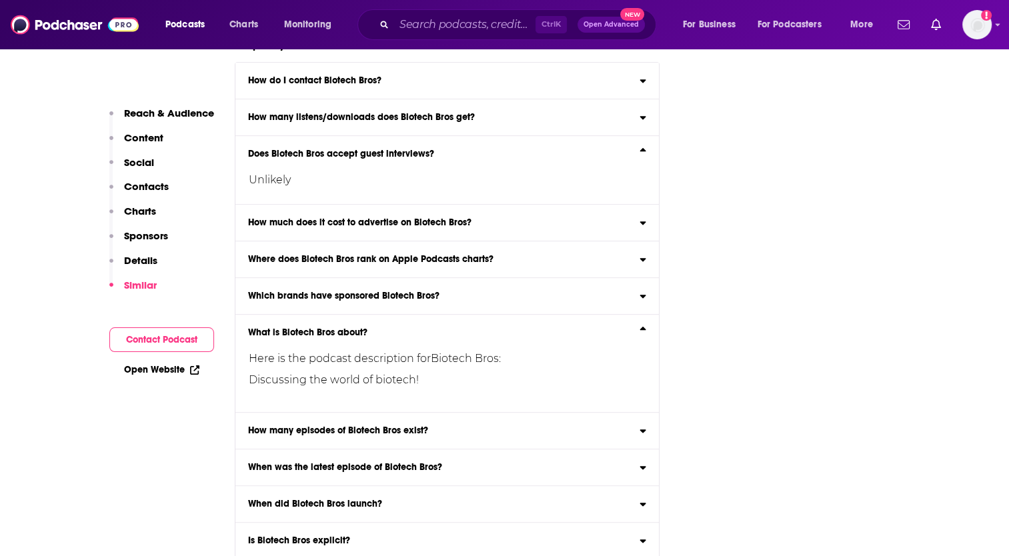
scroll to position [6337, 0]
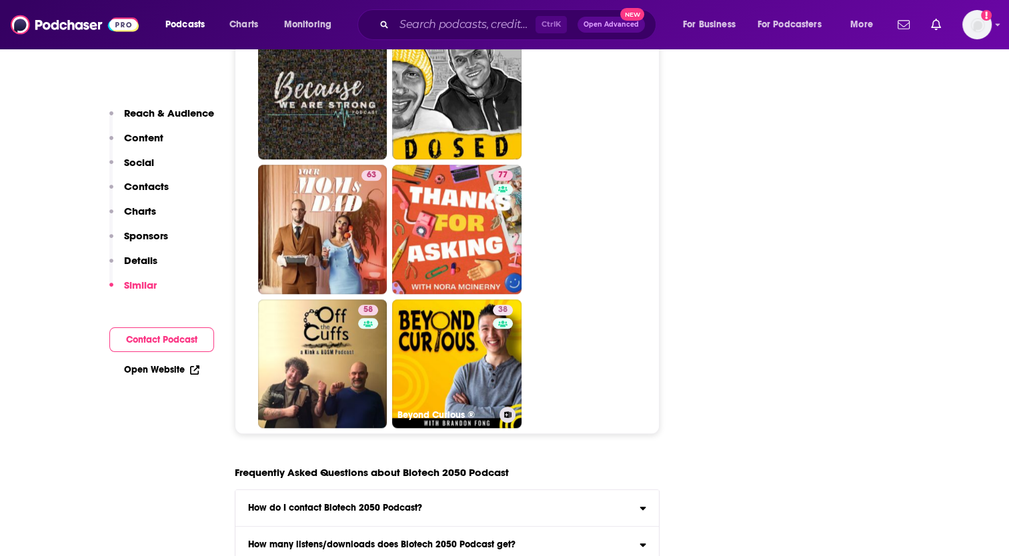
scroll to position [6530, 0]
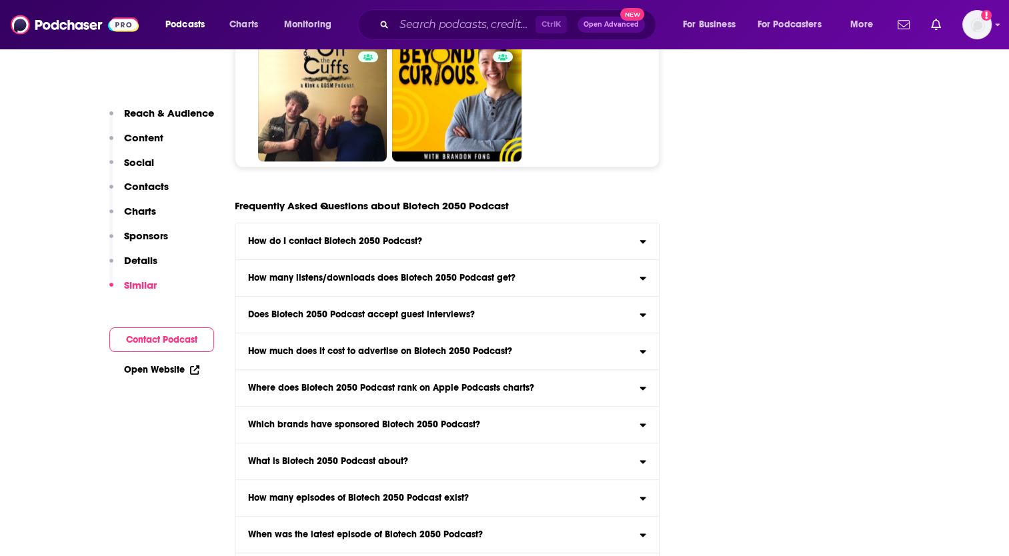
click at [363, 457] on h3 "What is Biotech 2050 Podcast about?" at bounding box center [328, 461] width 160 height 9
click at [0, 0] on input "What is Biotech 2050 Podcast about? Here is the podcast description for Biotech…" at bounding box center [0, 0] width 0 height 0
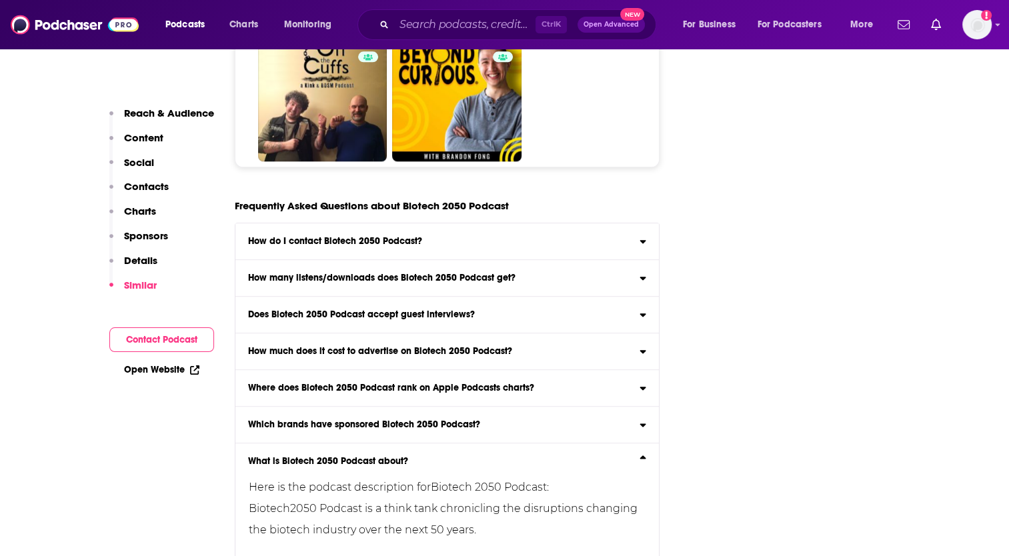
click at [323, 310] on h3 "Does Biotech 2050 Podcast accept guest interviews?" at bounding box center [361, 314] width 227 height 9
click at [0, 0] on input "Does Biotech 2050 Podcast accept guest interviews? Yes" at bounding box center [0, 0] width 0 height 0
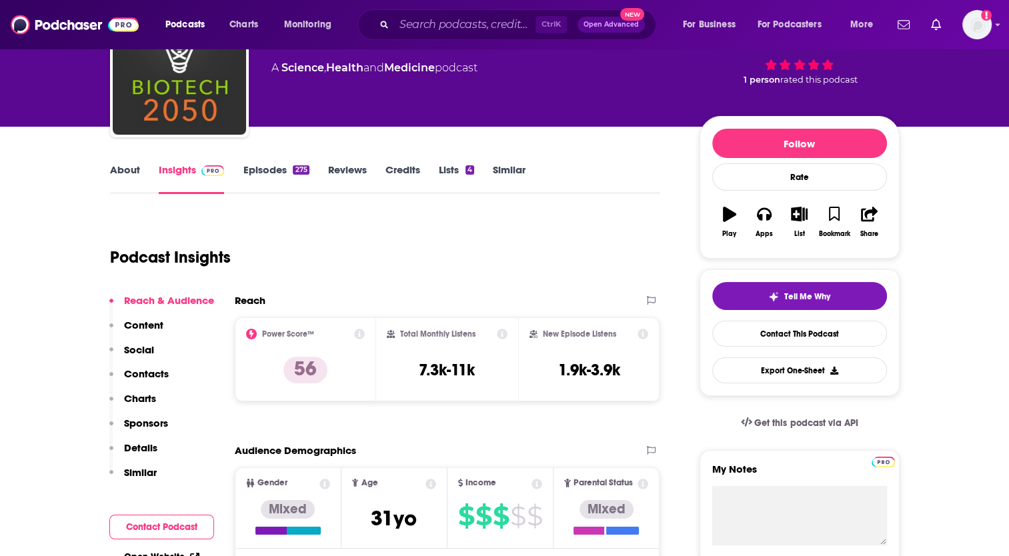
scroll to position [0, 0]
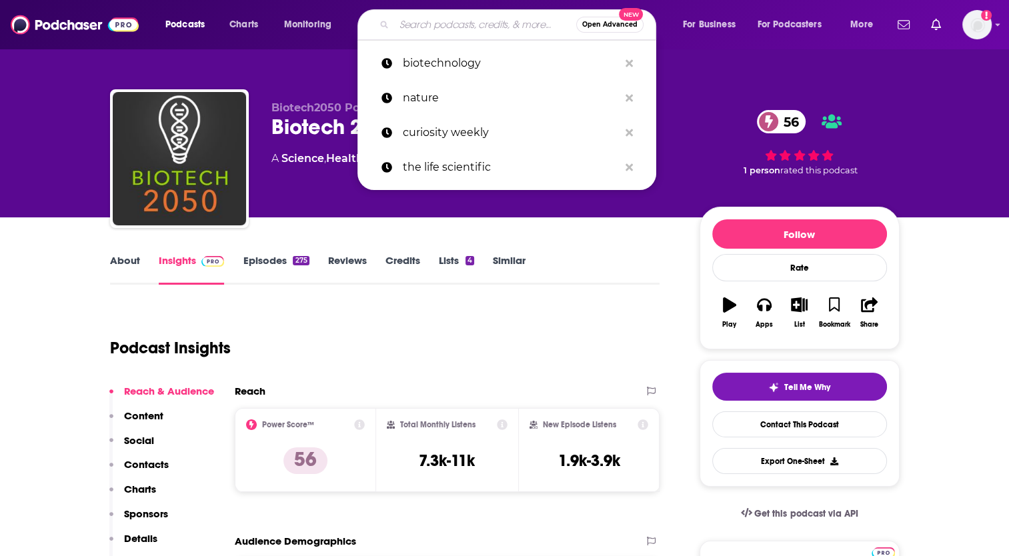
click at [429, 25] on input "Search podcasts, credits, & more..." at bounding box center [485, 24] width 182 height 21
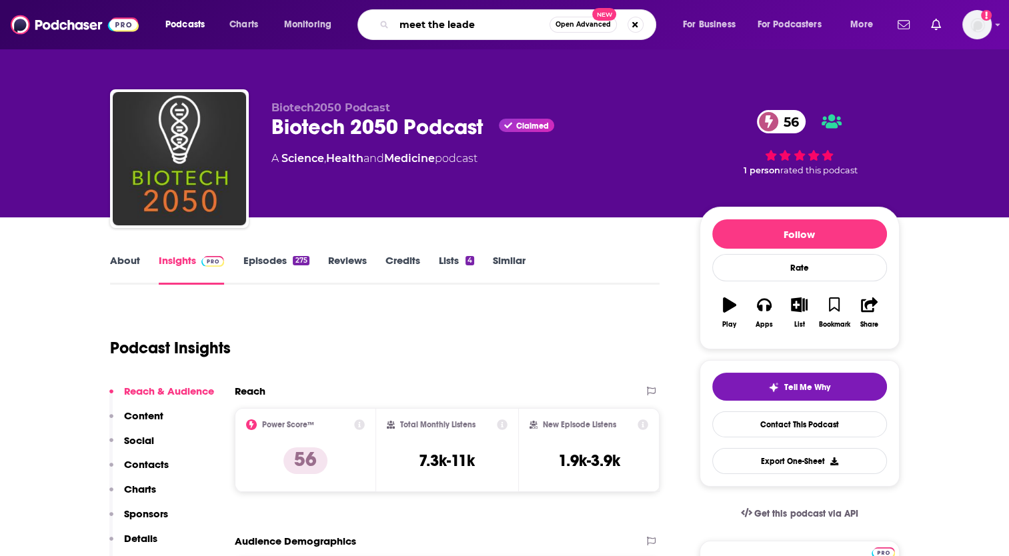
type input "meet the leader"
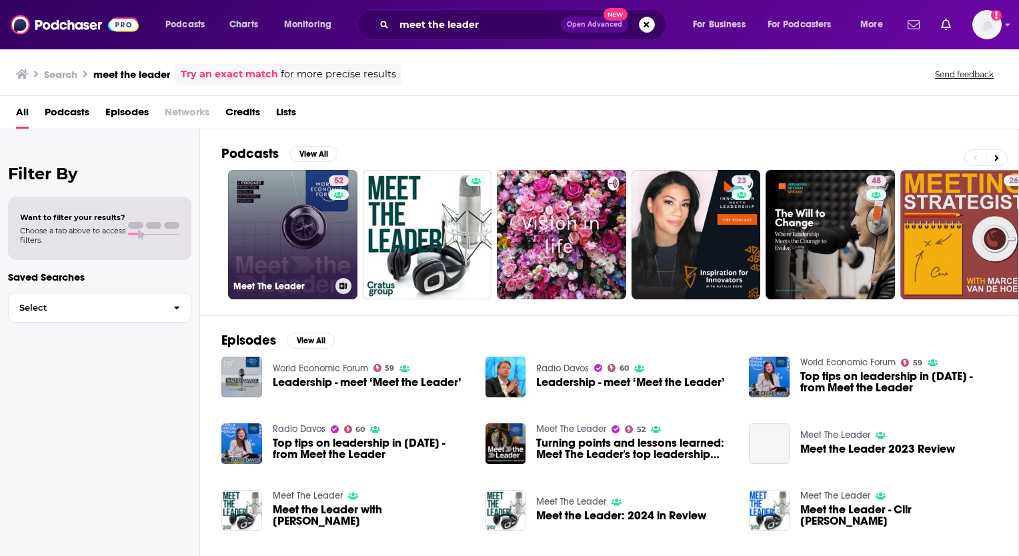
click at [309, 231] on link "52 Meet The Leader" at bounding box center [292, 234] width 129 height 129
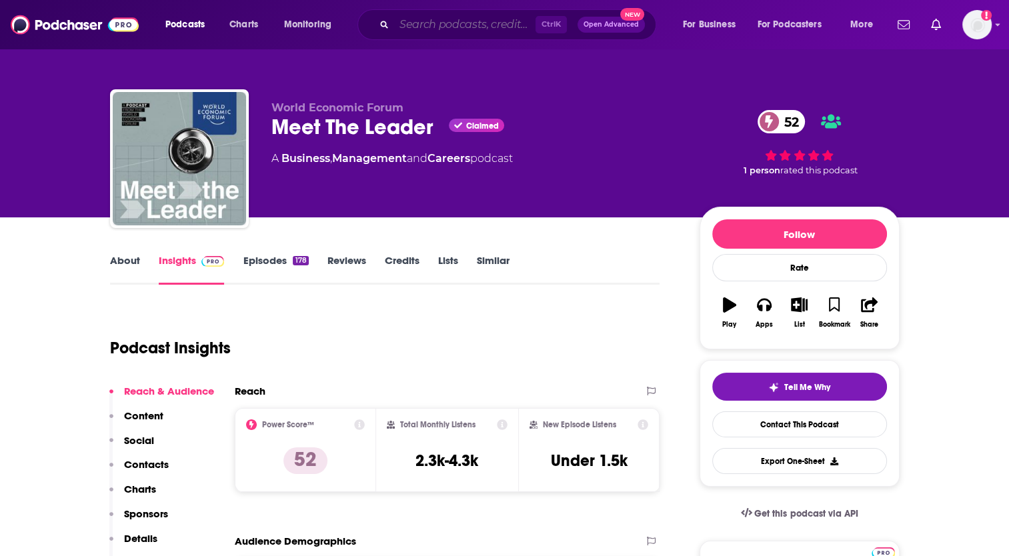
click at [412, 23] on input "Search podcasts, credits, & more..." at bounding box center [464, 24] width 141 height 21
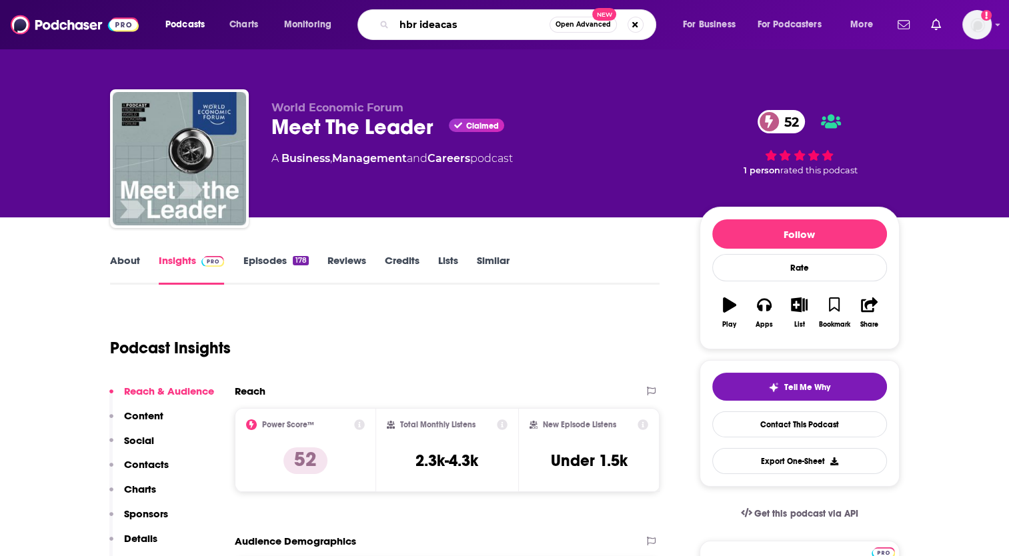
type input "hbr ideacast"
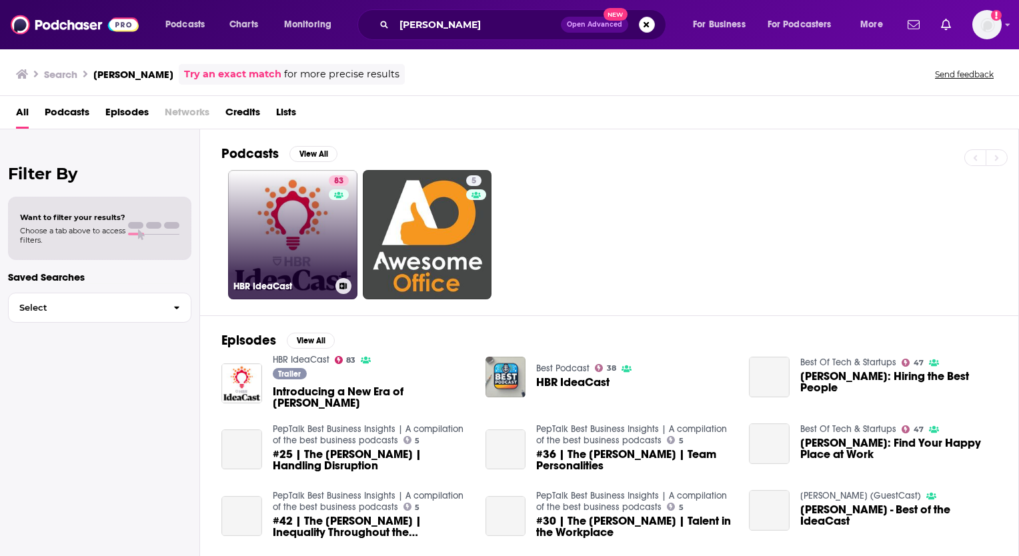
click at [299, 223] on link "83 HBR IdeaCast" at bounding box center [292, 234] width 129 height 129
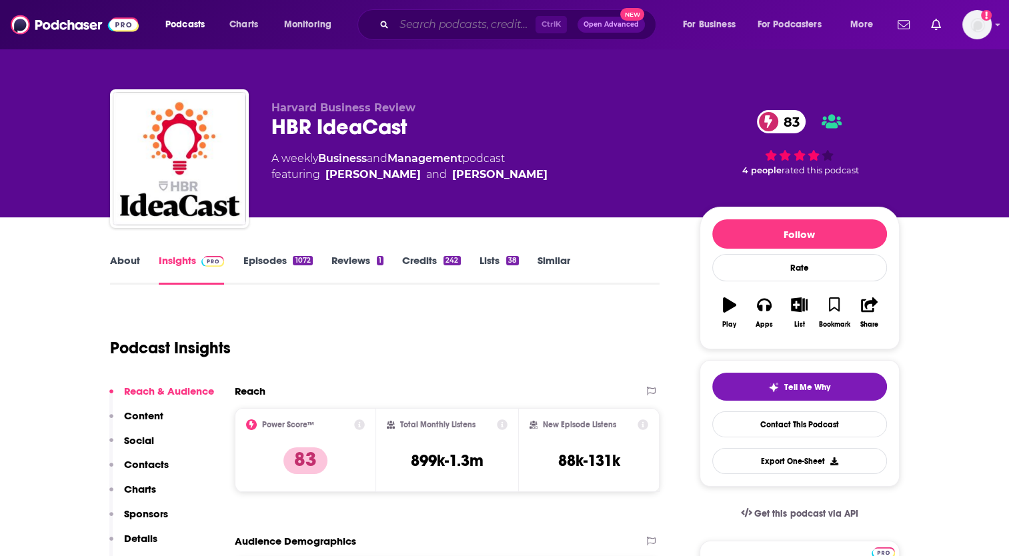
click at [424, 25] on input "Search podcasts, credits, & more..." at bounding box center [464, 24] width 141 height 21
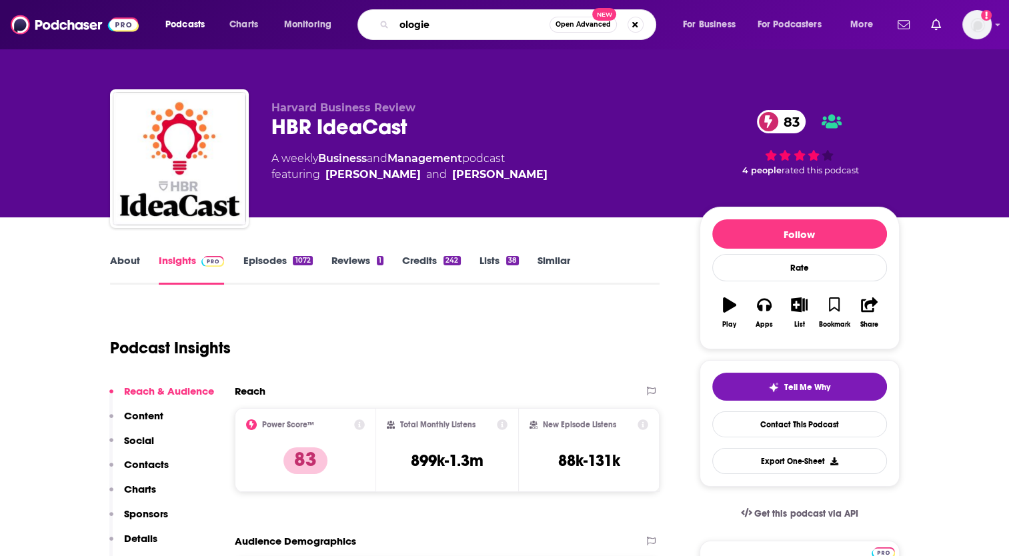
type input "ologies"
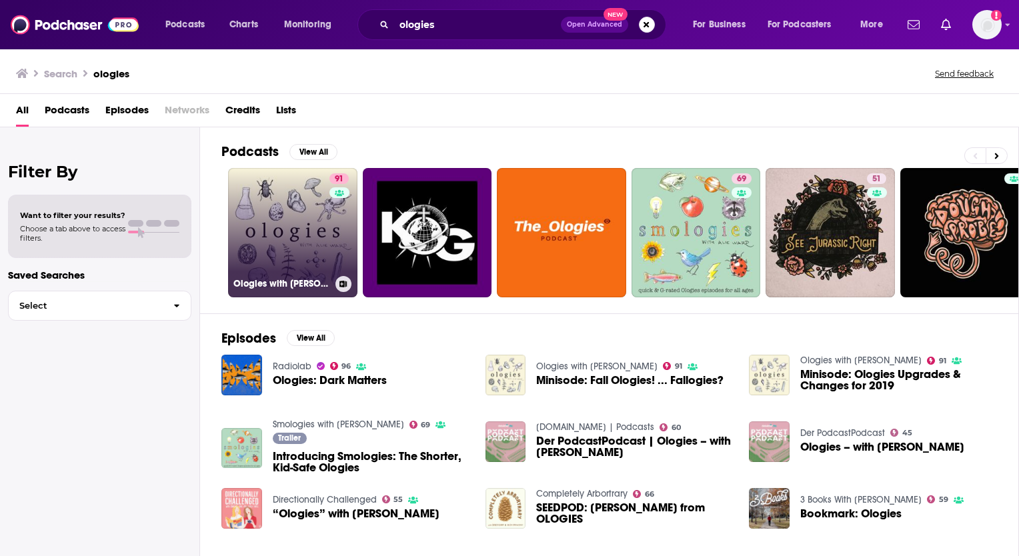
click at [265, 222] on link "91 Ologies with Alie Ward" at bounding box center [292, 232] width 129 height 129
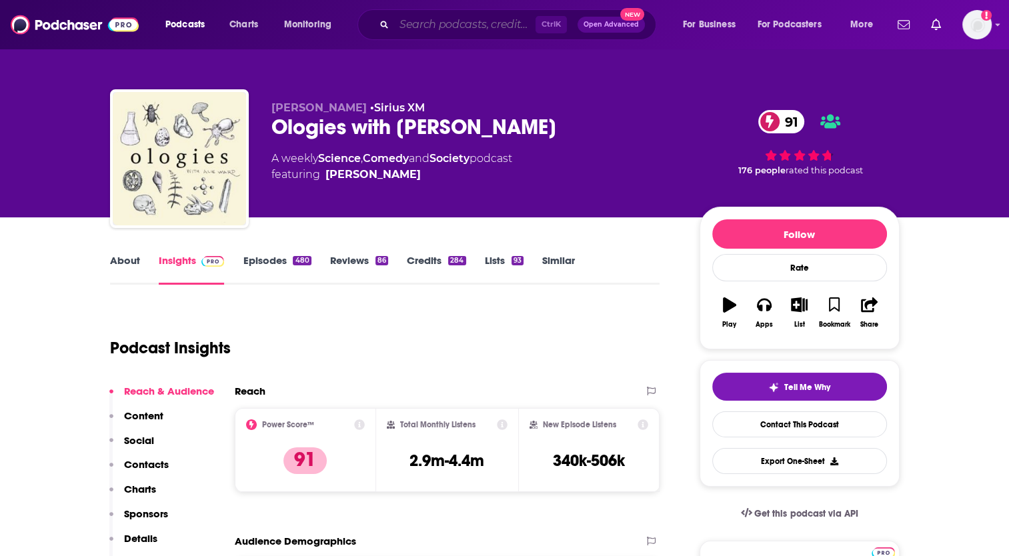
click at [432, 23] on input "Search podcasts, credits, & more..." at bounding box center [464, 24] width 141 height 21
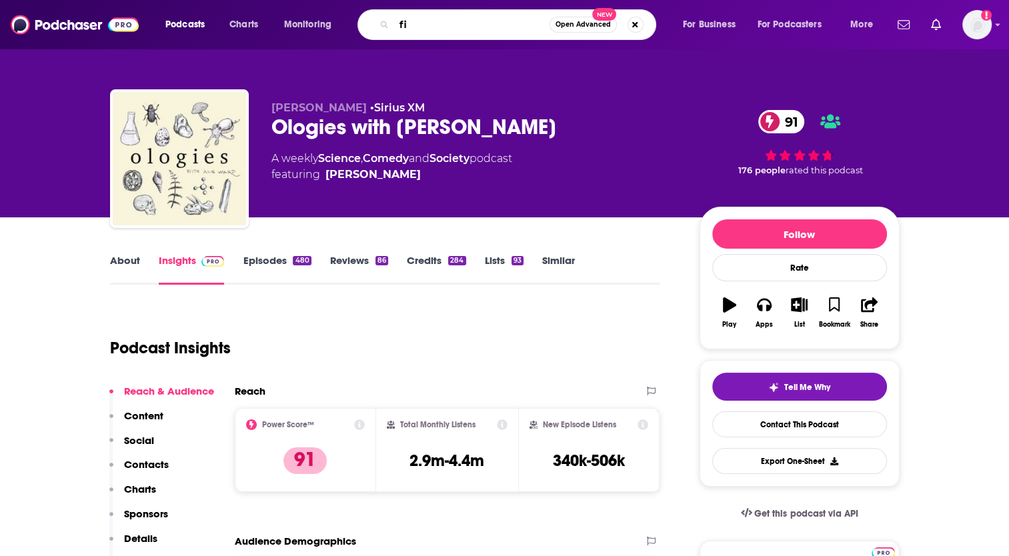
type input "f"
type input "the top line"
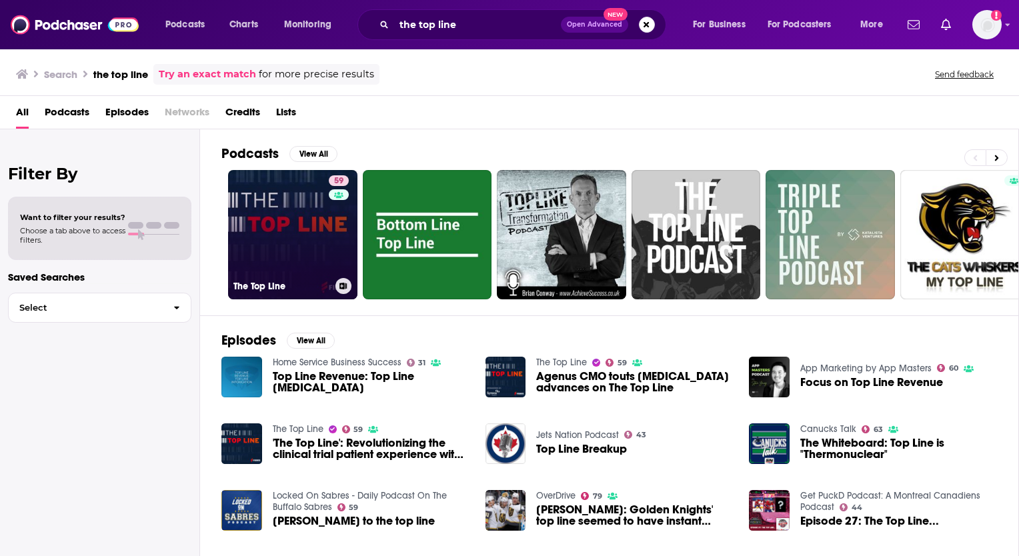
click at [283, 197] on link "59 The Top Line" at bounding box center [292, 234] width 129 height 129
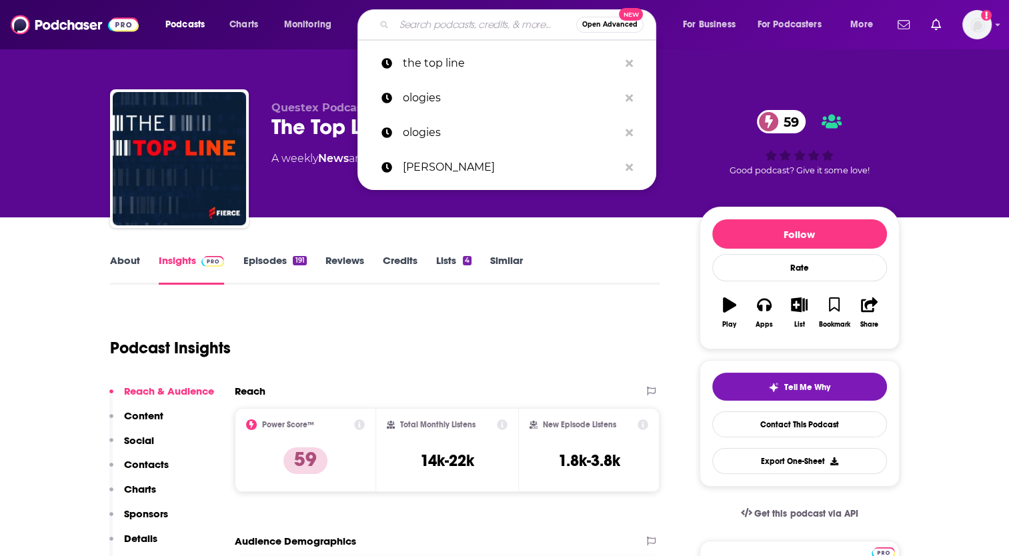
click at [457, 33] on input "Search podcasts, credits, & more..." at bounding box center [485, 24] width 182 height 21
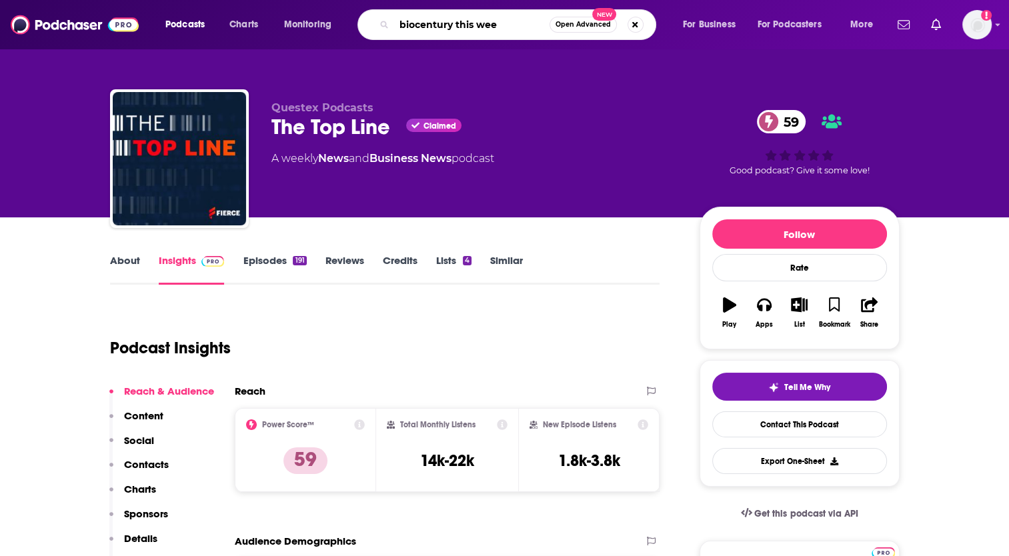
type input "biocentury this week"
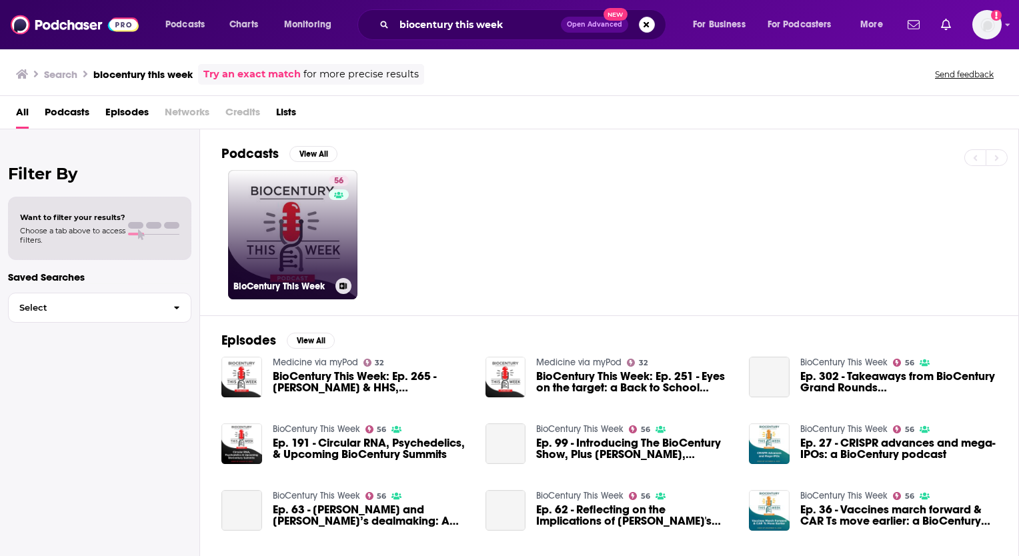
click at [291, 218] on link "56 BioCentury This Week" at bounding box center [292, 234] width 129 height 129
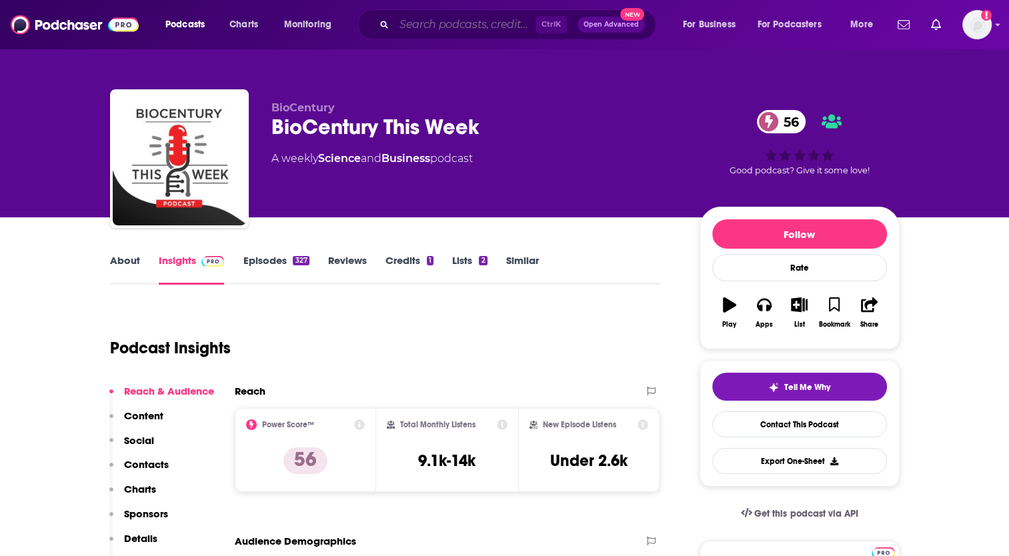
click at [479, 21] on input "Search podcasts, credits, & more..." at bounding box center [464, 24] width 141 height 21
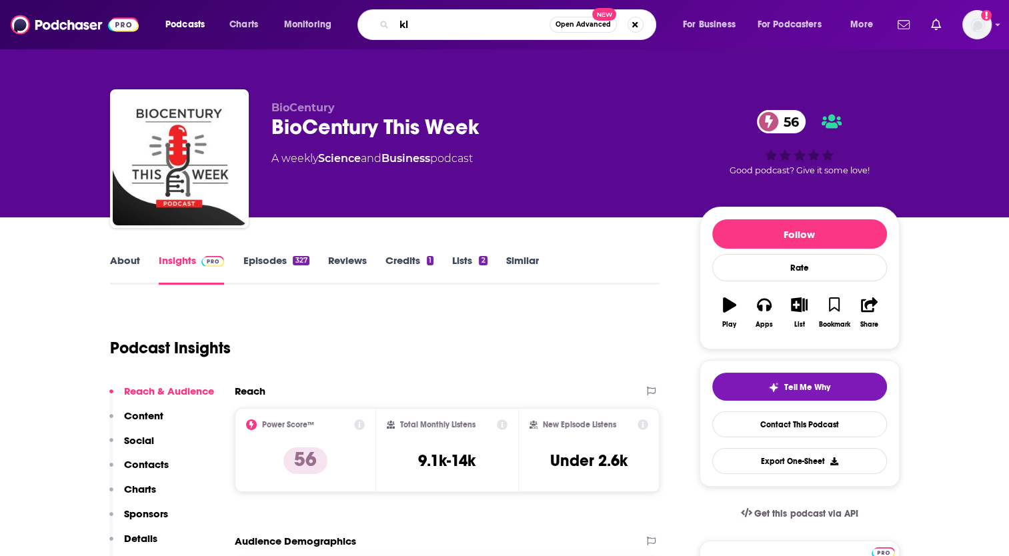
type input "k"
type input "biotech 2050"
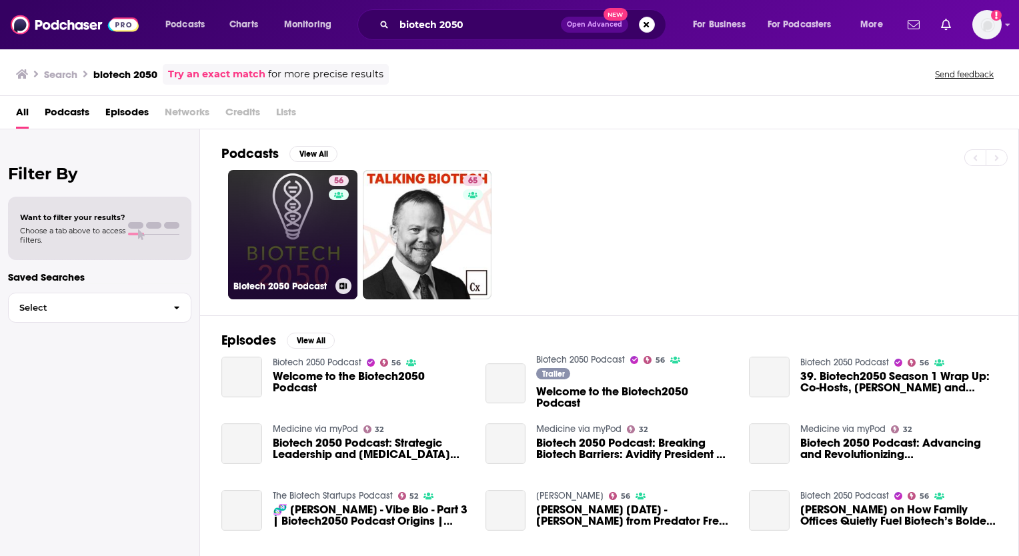
click at [309, 225] on link "56 Biotech 2050 Podcast" at bounding box center [292, 234] width 129 height 129
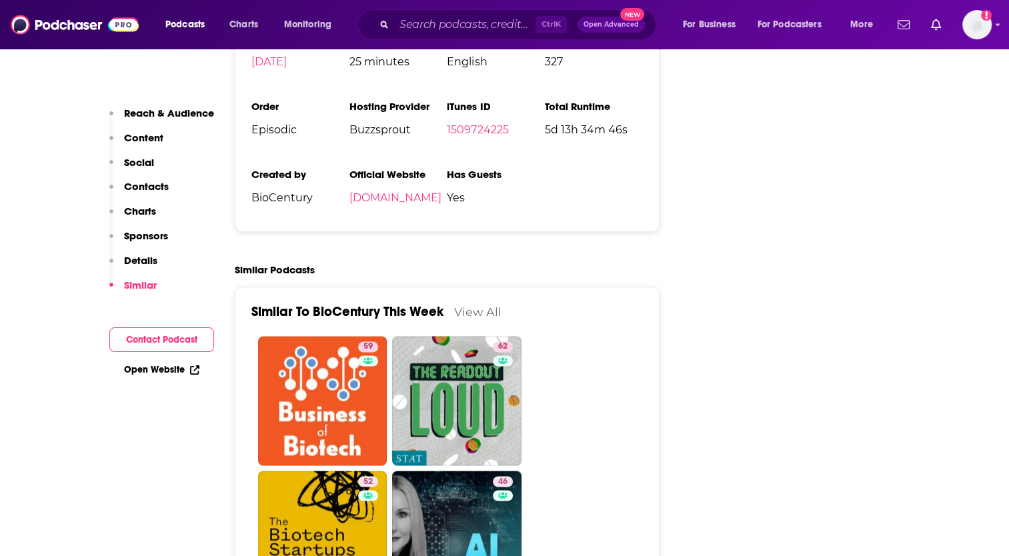
scroll to position [1866, 0]
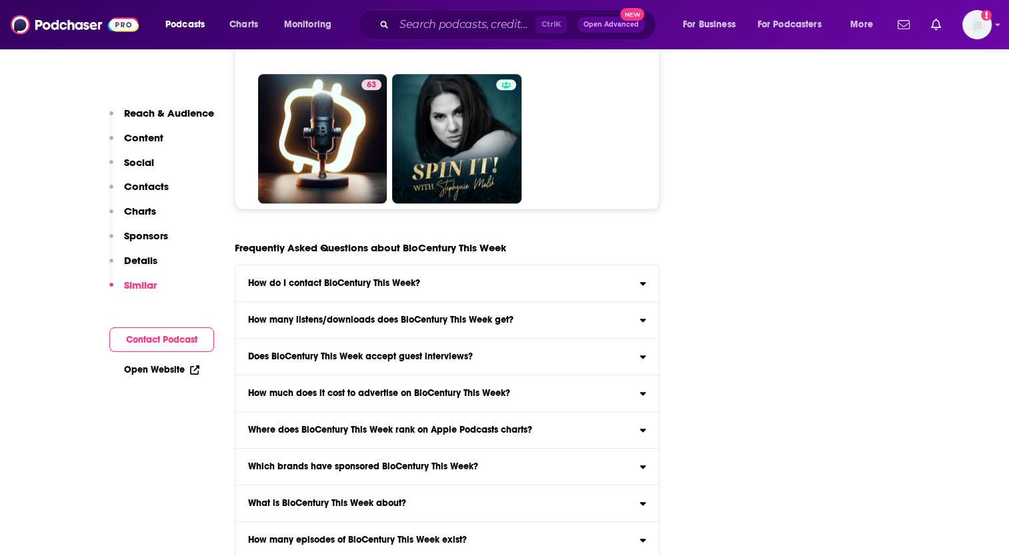
click at [314, 352] on h3 "Does BioCentury This Week accept guest interviews?" at bounding box center [360, 356] width 225 height 9
click at [0, 0] on input "Does BioCentury This Week accept guest interviews? Yes" at bounding box center [0, 0] width 0 height 0
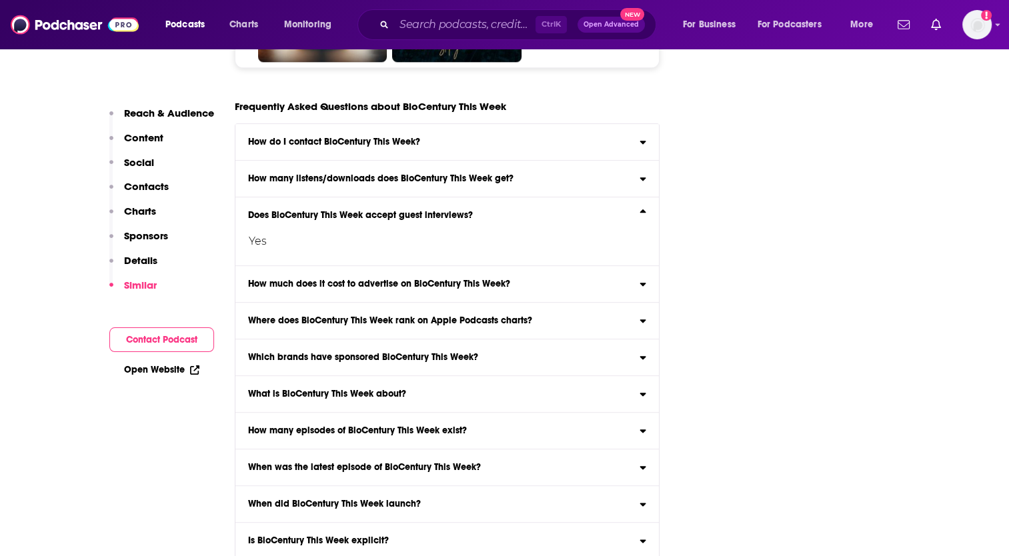
scroll to position [6533, 0]
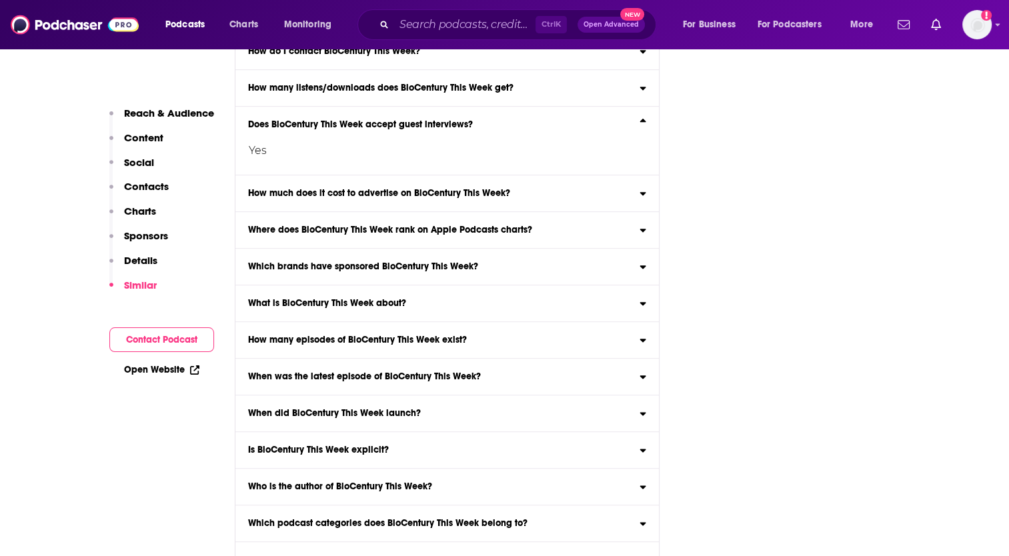
click at [365, 285] on label "What is BioCentury This Week about? Here is the podcast description for BioCent…" at bounding box center [447, 303] width 424 height 37
click at [0, 0] on input "What is BioCentury This Week about? Here is the podcast description for BioCent…" at bounding box center [0, 0] width 0 height 0
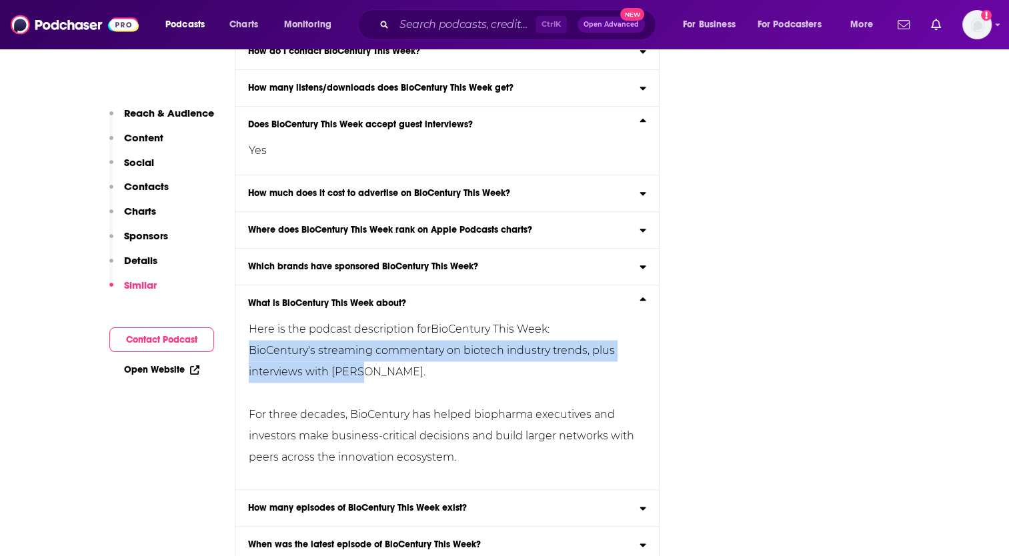
drag, startPoint x: 247, startPoint y: 314, endPoint x: 395, endPoint y: 344, distance: 151.0
click at [395, 344] on div "Here is the podcast description for BioCentury This Week : BioCentury's streami…" at bounding box center [436, 392] width 403 height 168
drag, startPoint x: 395, startPoint y: 344, endPoint x: 336, endPoint y: 329, distance: 60.5
copy div "BioCentury's streaming commentary on biotech industry trends, plus interviews w…"
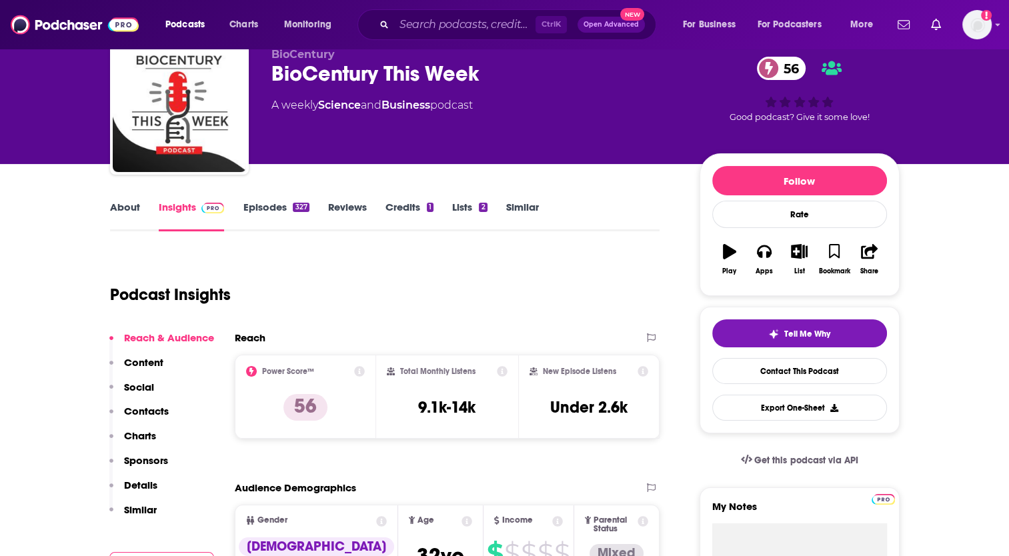
scroll to position [0, 0]
